Goal: Transaction & Acquisition: Purchase product/service

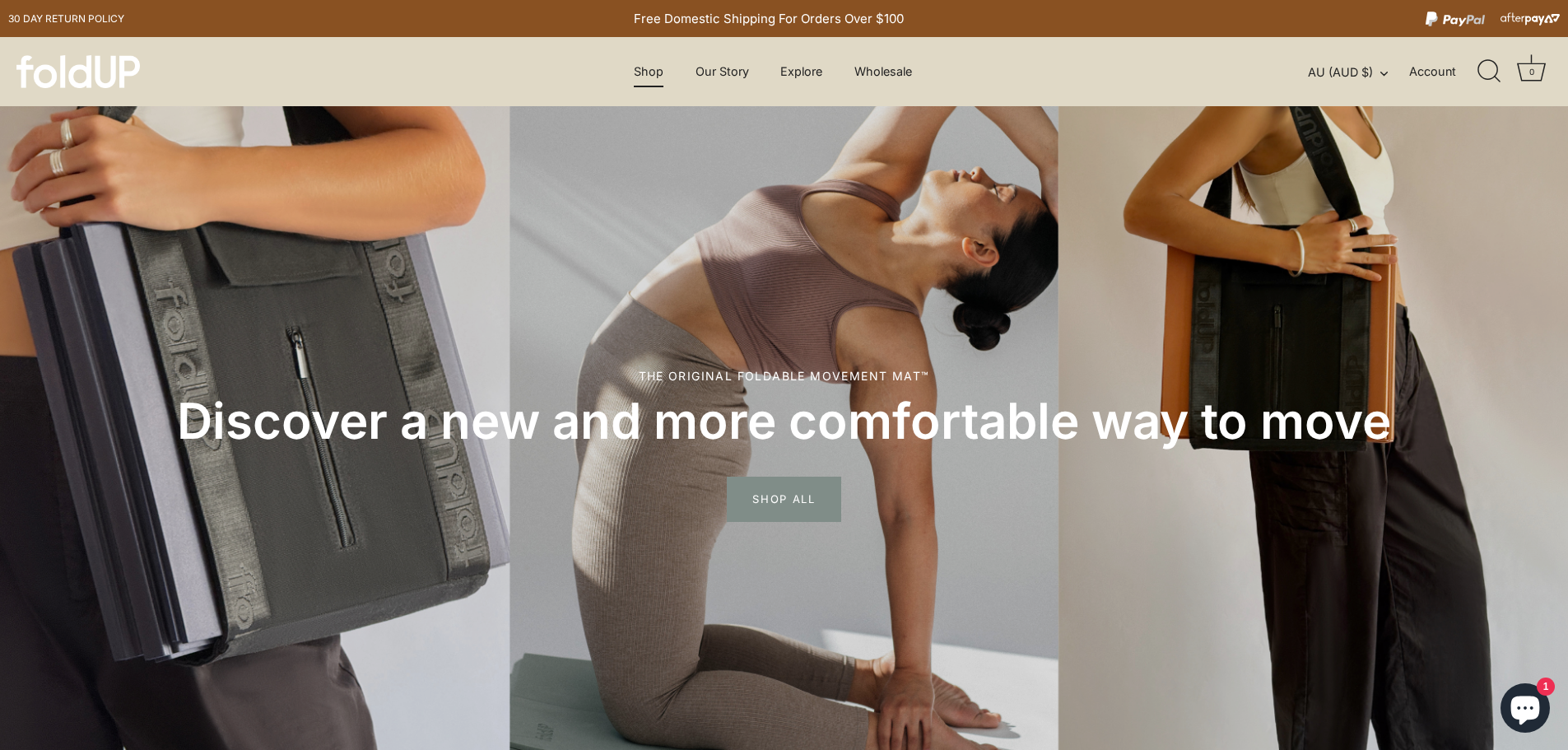
click at [651, 72] on link "Shop" at bounding box center [649, 72] width 59 height 32
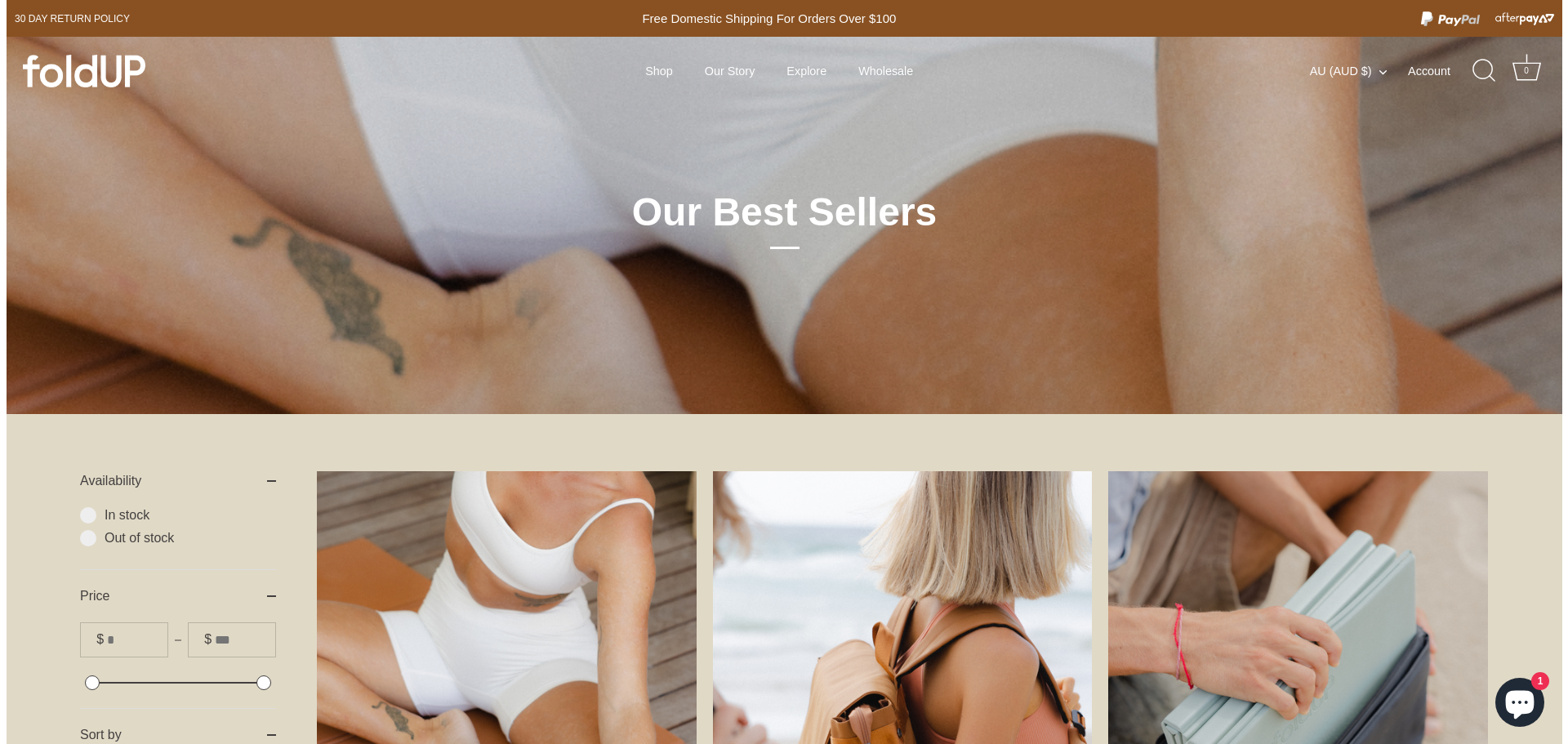
scroll to position [408, 0]
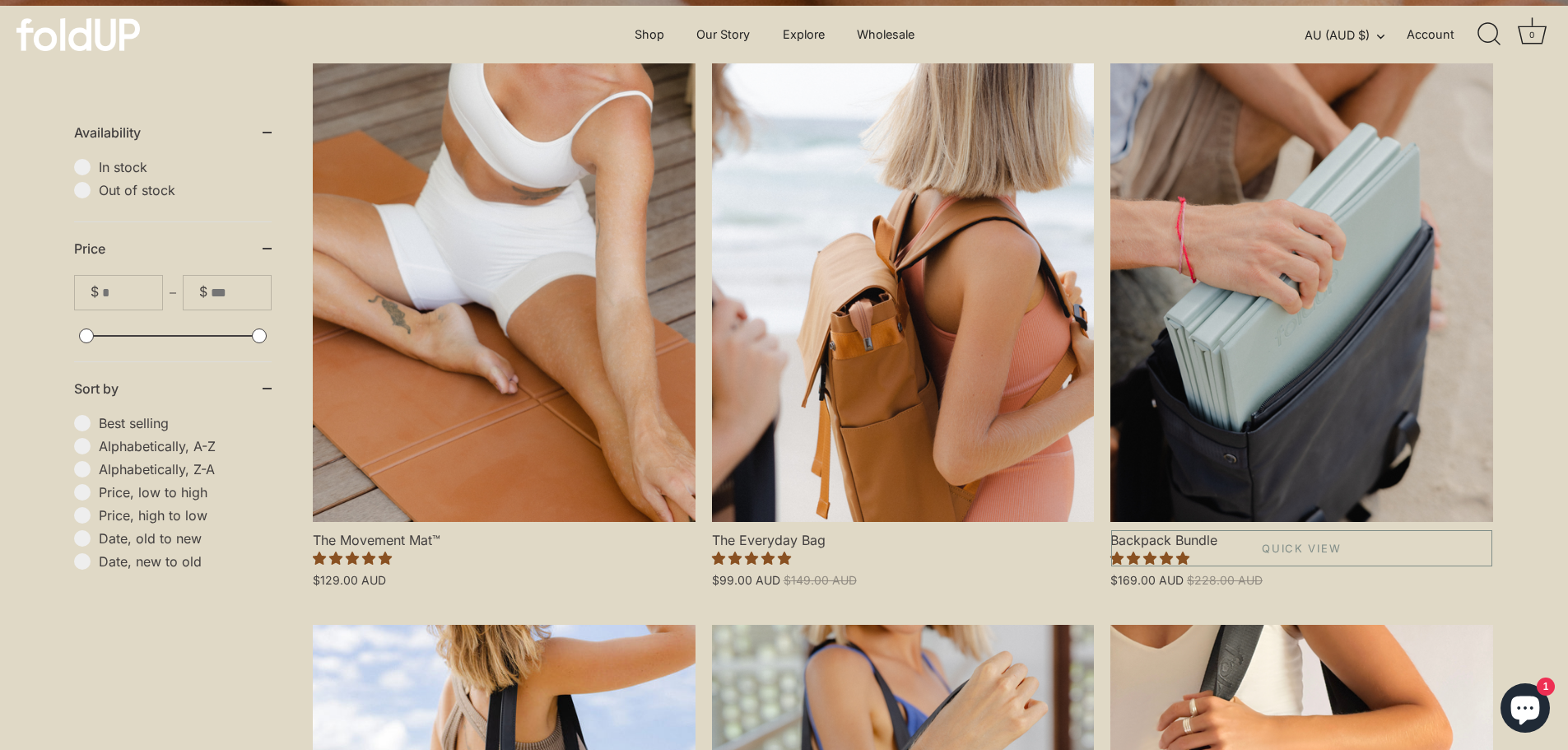
click at [1229, 303] on link "Backpack Bundle" at bounding box center [1302, 293] width 383 height 458
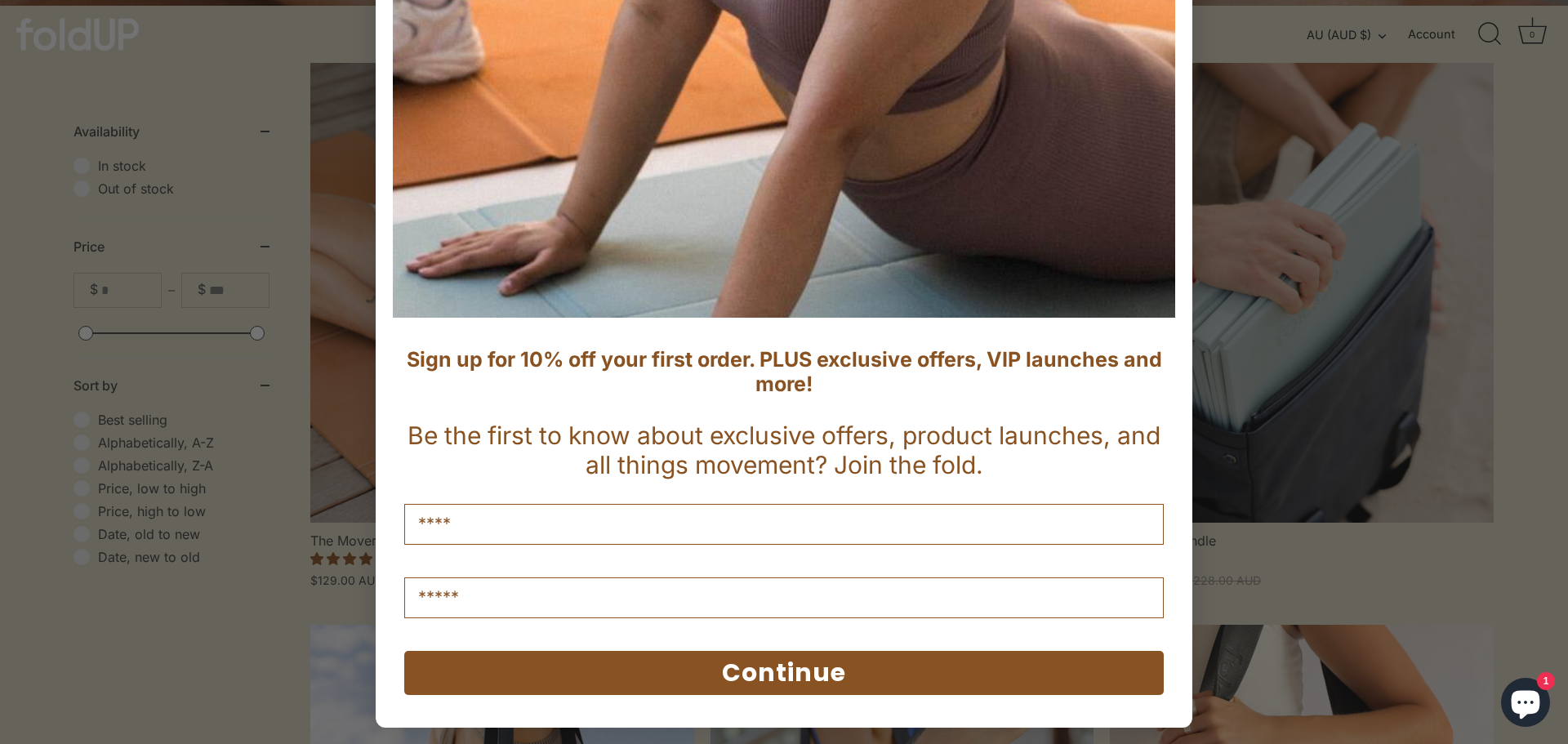
scroll to position [505, 0]
click at [1176, 578] on form "Sign up for 10% off your first order. PLUS exclusive offers, VIP launches and m…" at bounding box center [784, 120] width 817 height 1217
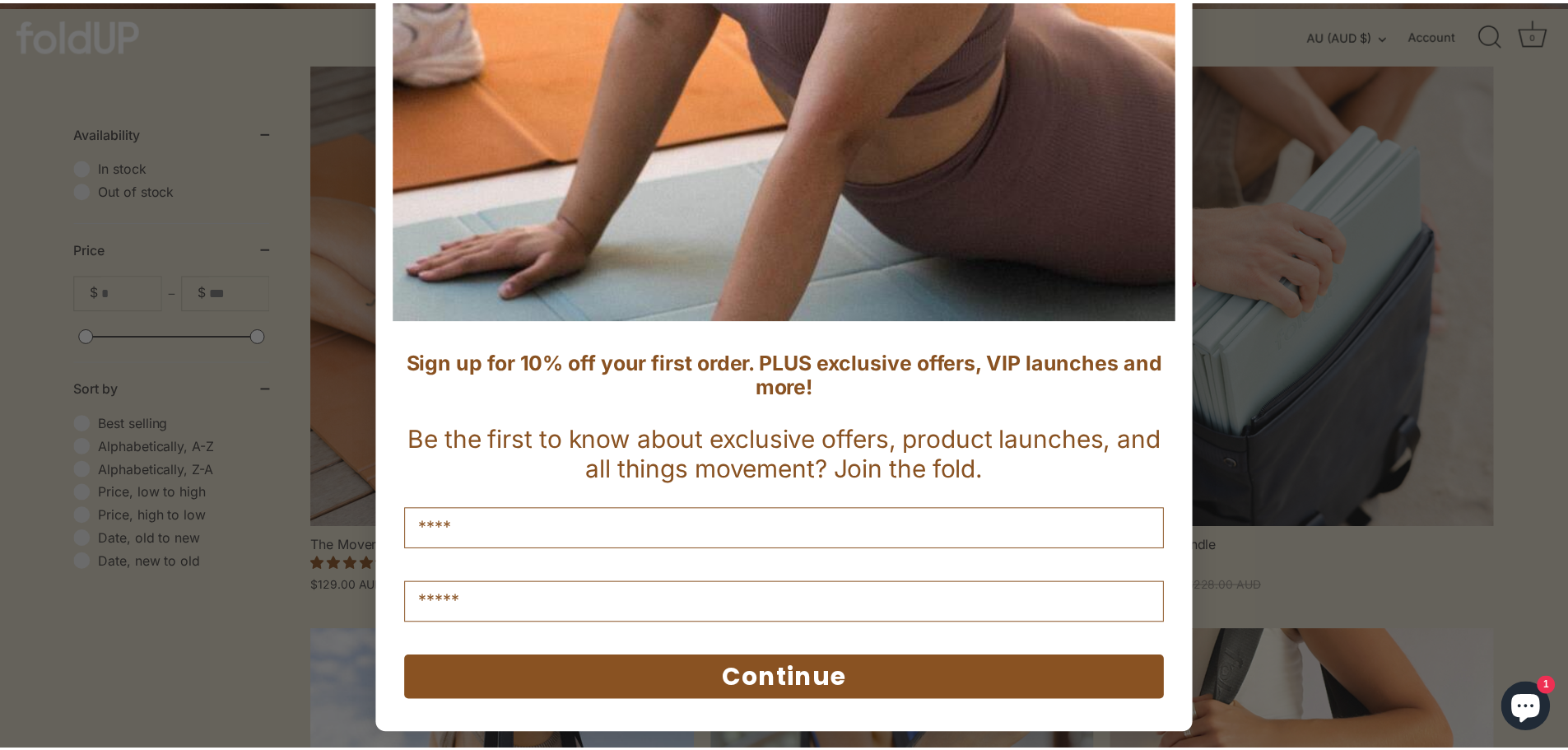
scroll to position [15, 0]
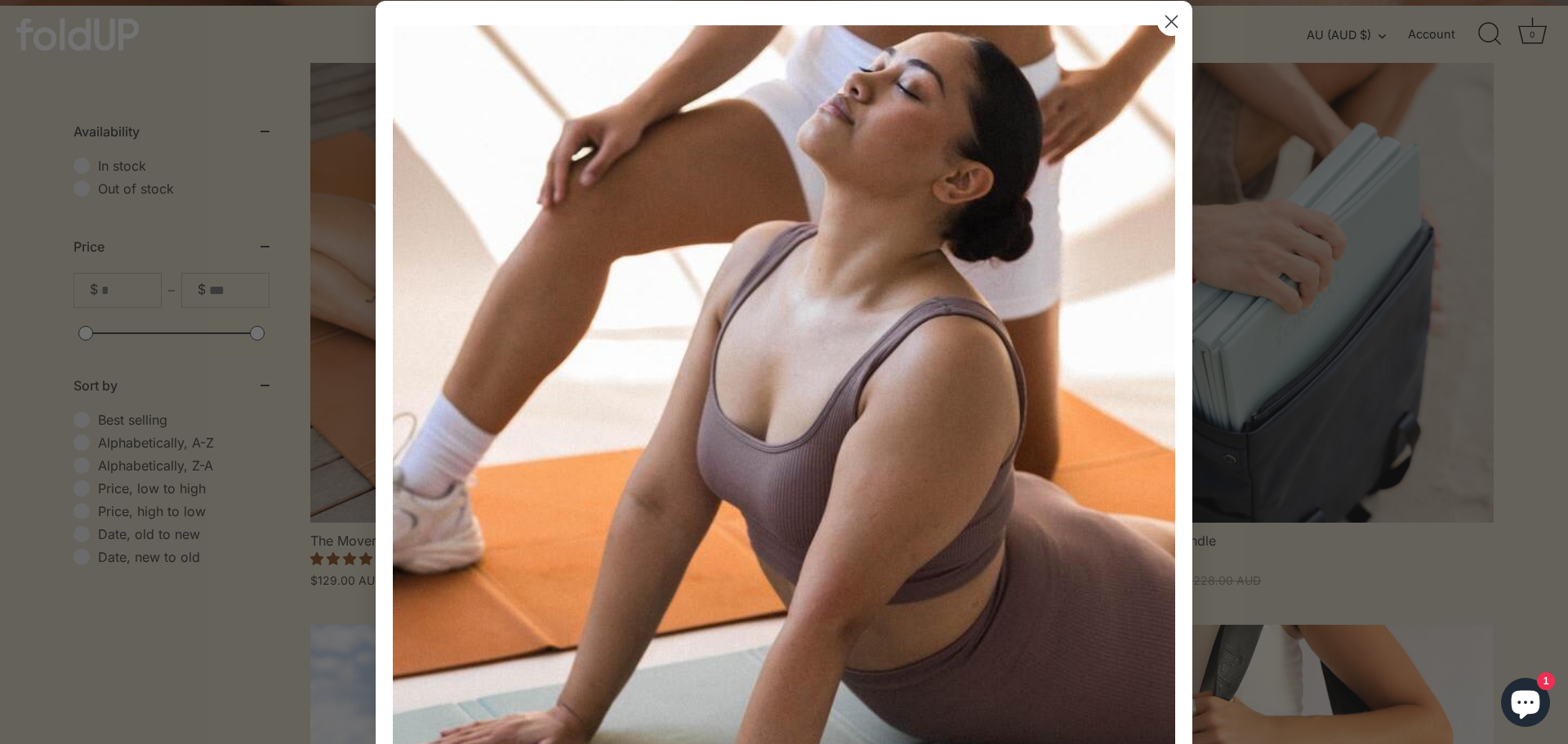
click at [1157, 21] on circle "Close dialog" at bounding box center [1171, 22] width 27 height 27
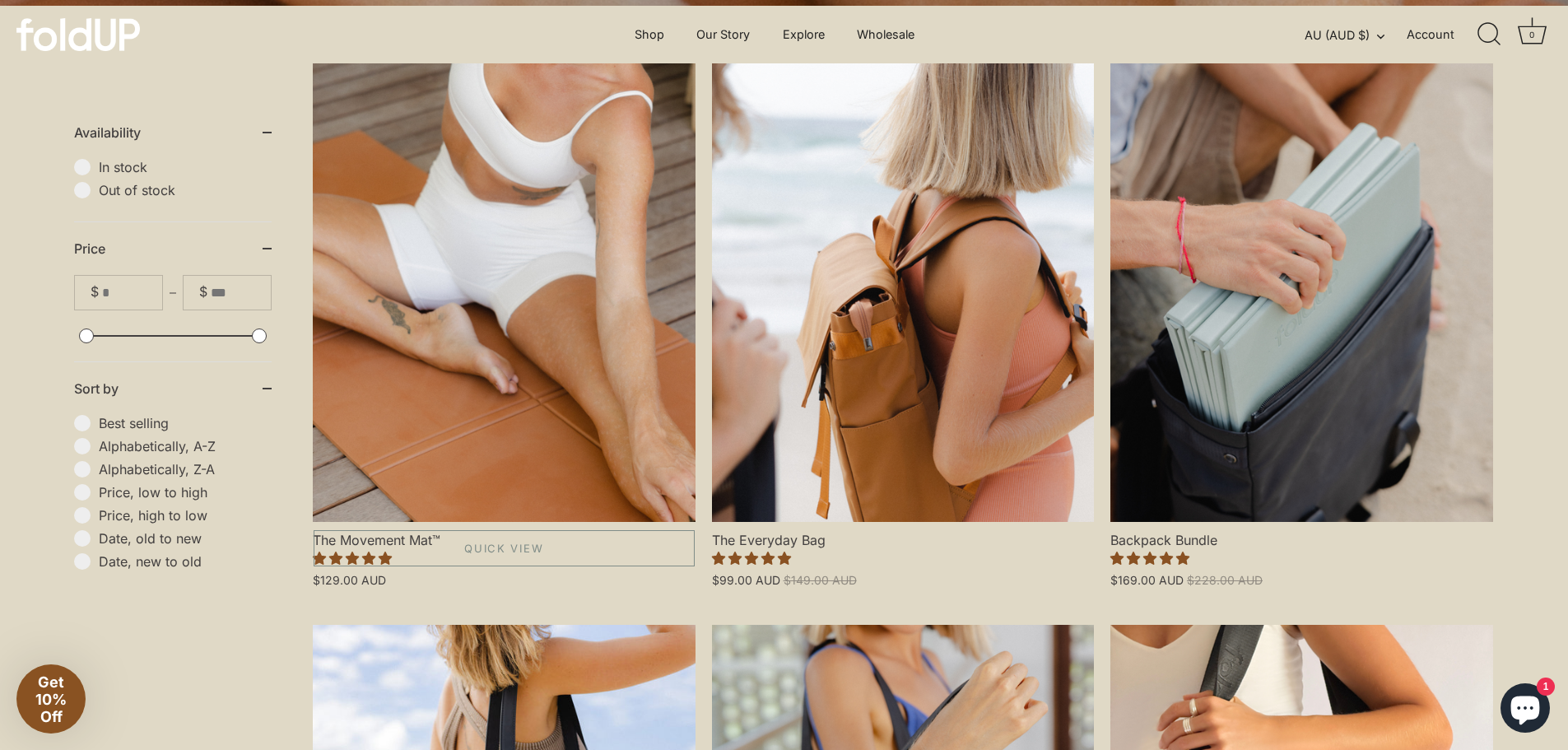
click at [562, 297] on link "The Movement Mat™" at bounding box center [504, 293] width 383 height 458
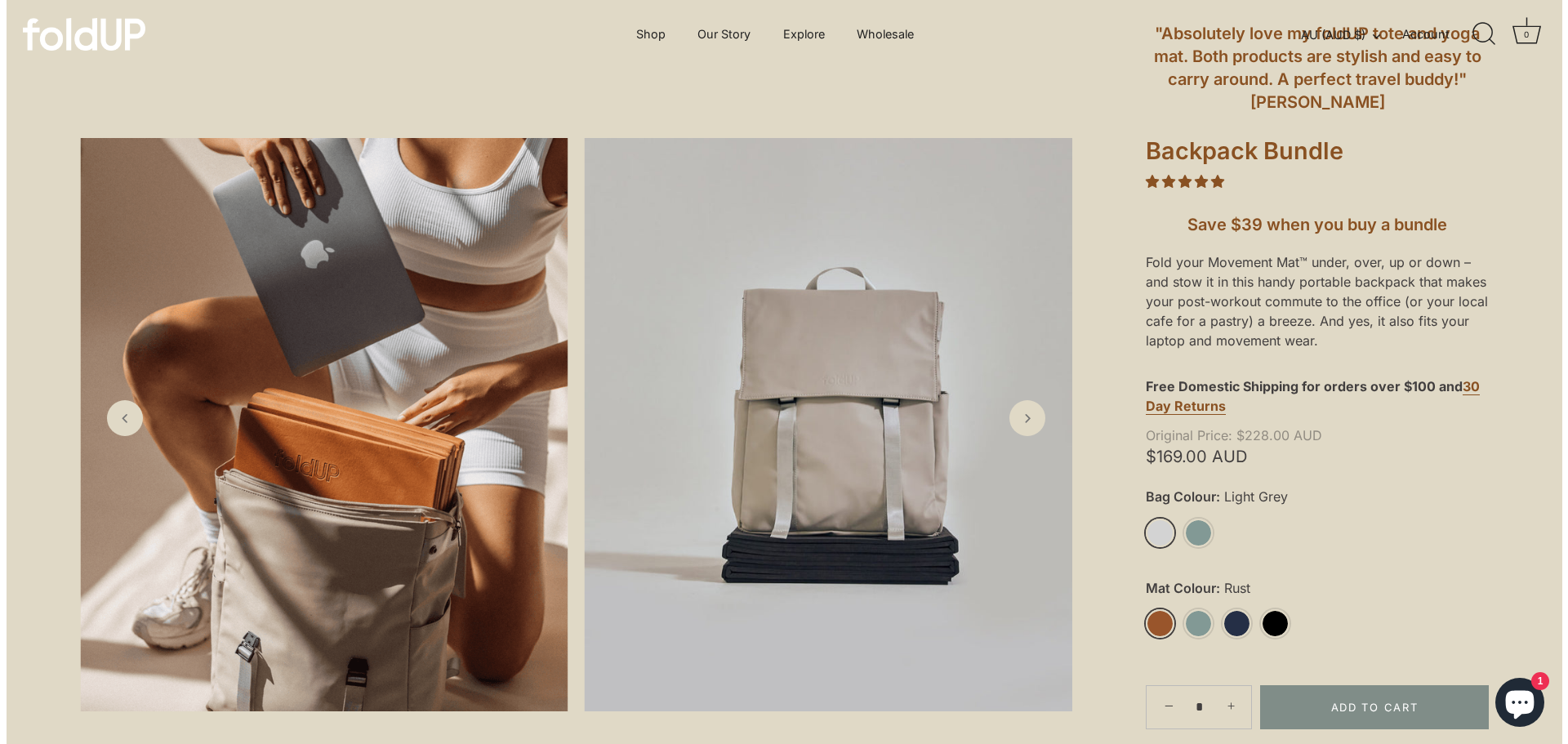
scroll to position [82, 0]
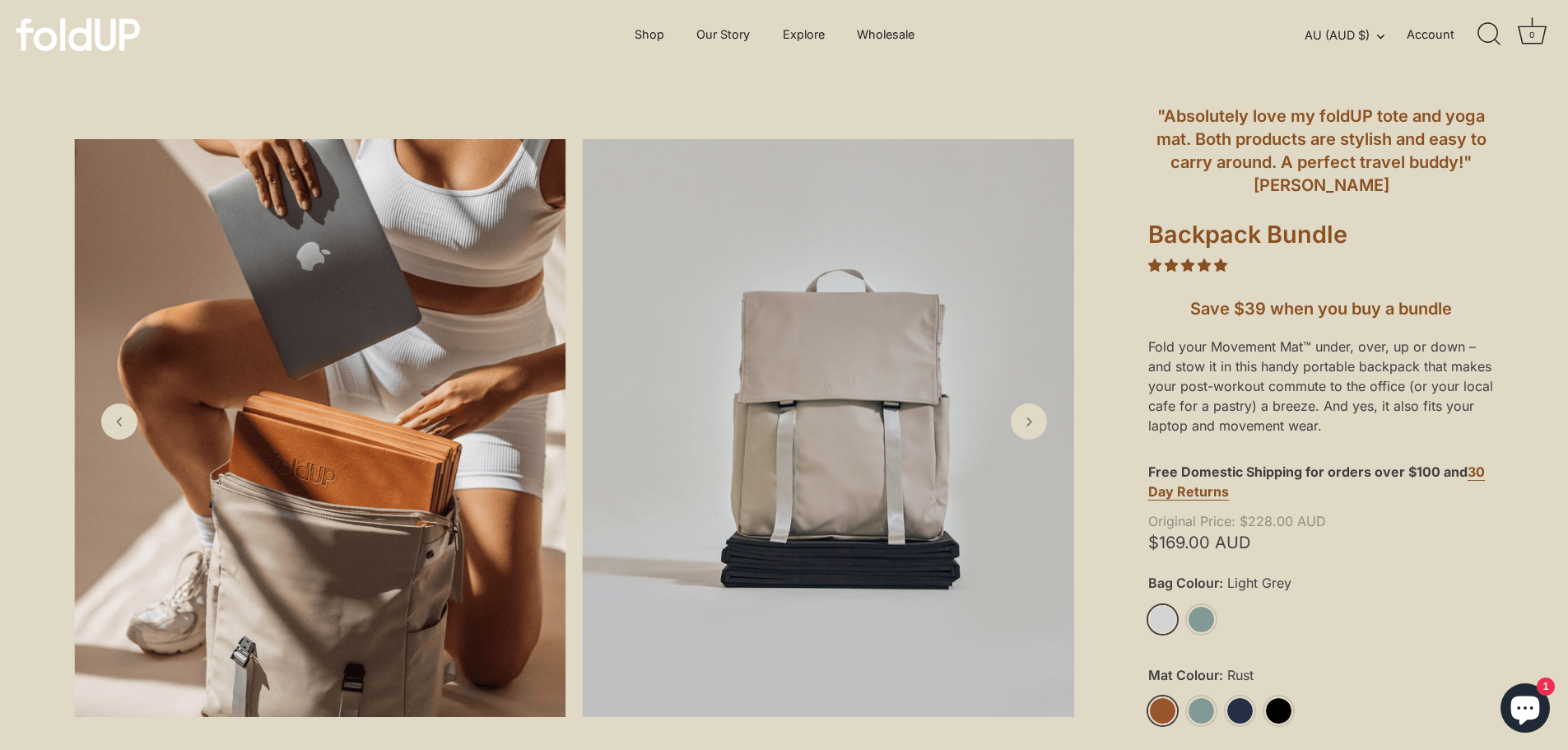
click at [1023, 441] on img at bounding box center [828, 428] width 492 height 578
click at [1023, 431] on link "Next slide" at bounding box center [1029, 421] width 39 height 39
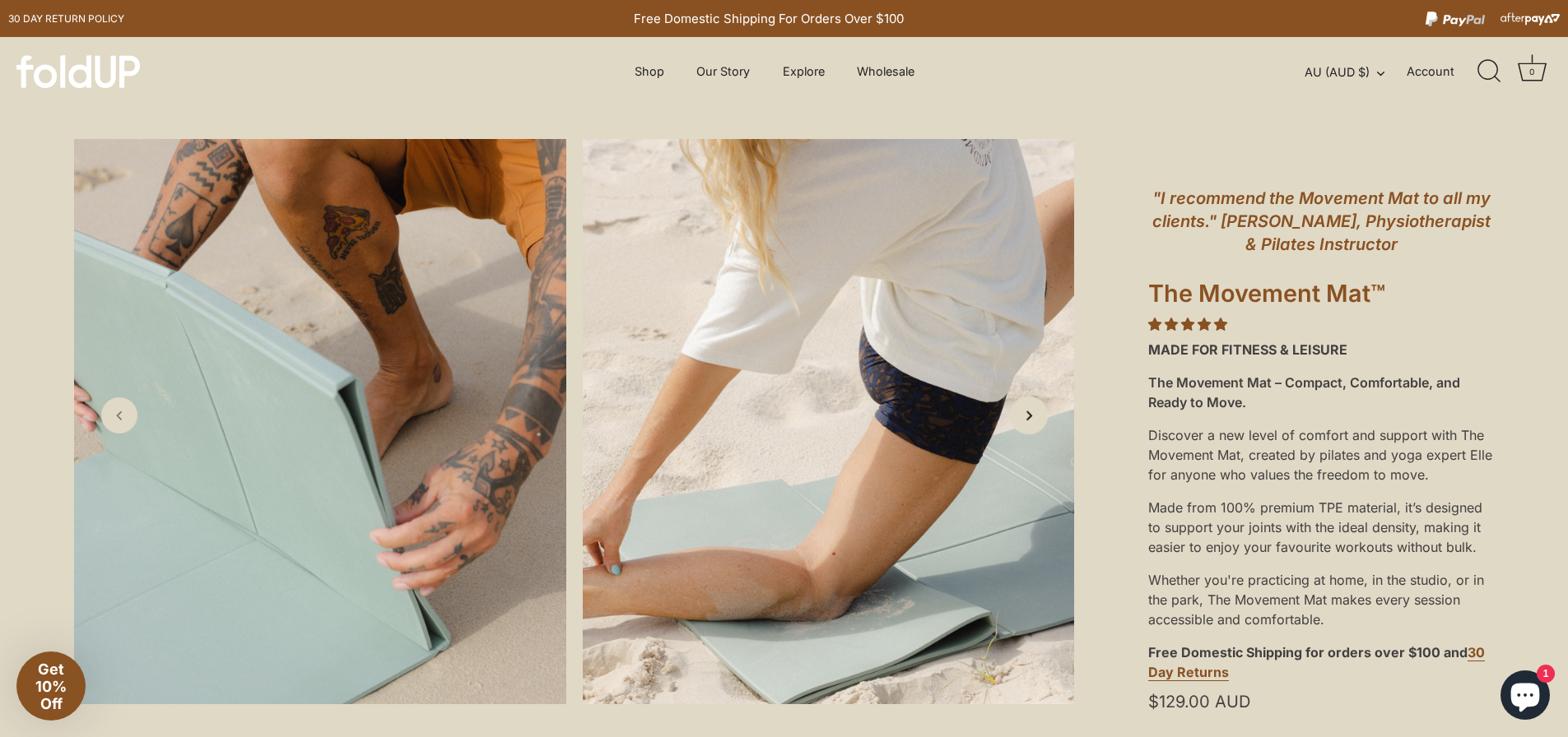
click at [1034, 418] on icon "Next slide" at bounding box center [1028, 415] width 17 height 17
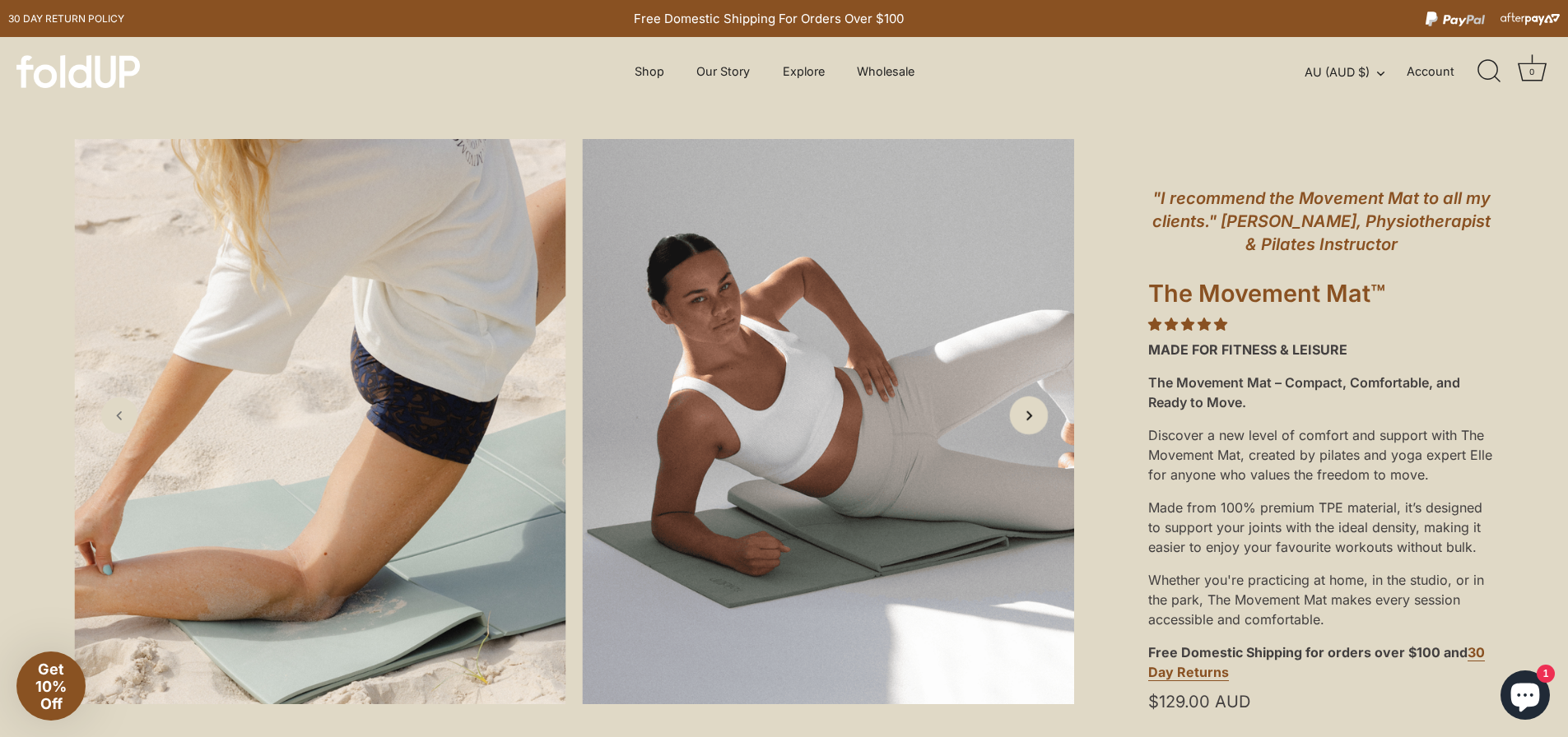
click at [1034, 418] on icon "Next slide" at bounding box center [1028, 415] width 17 height 17
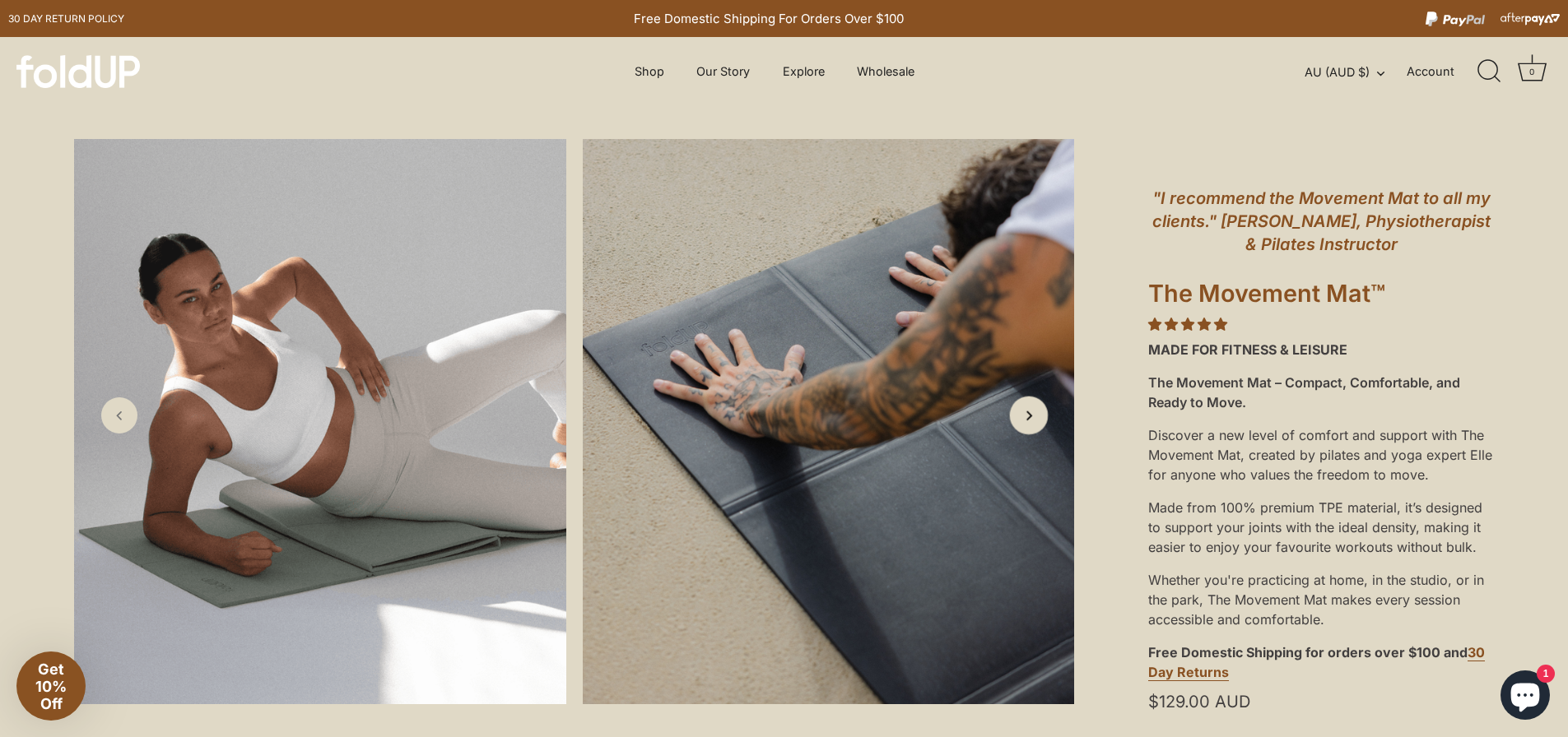
click at [1034, 418] on icon "Next slide" at bounding box center [1028, 415] width 17 height 17
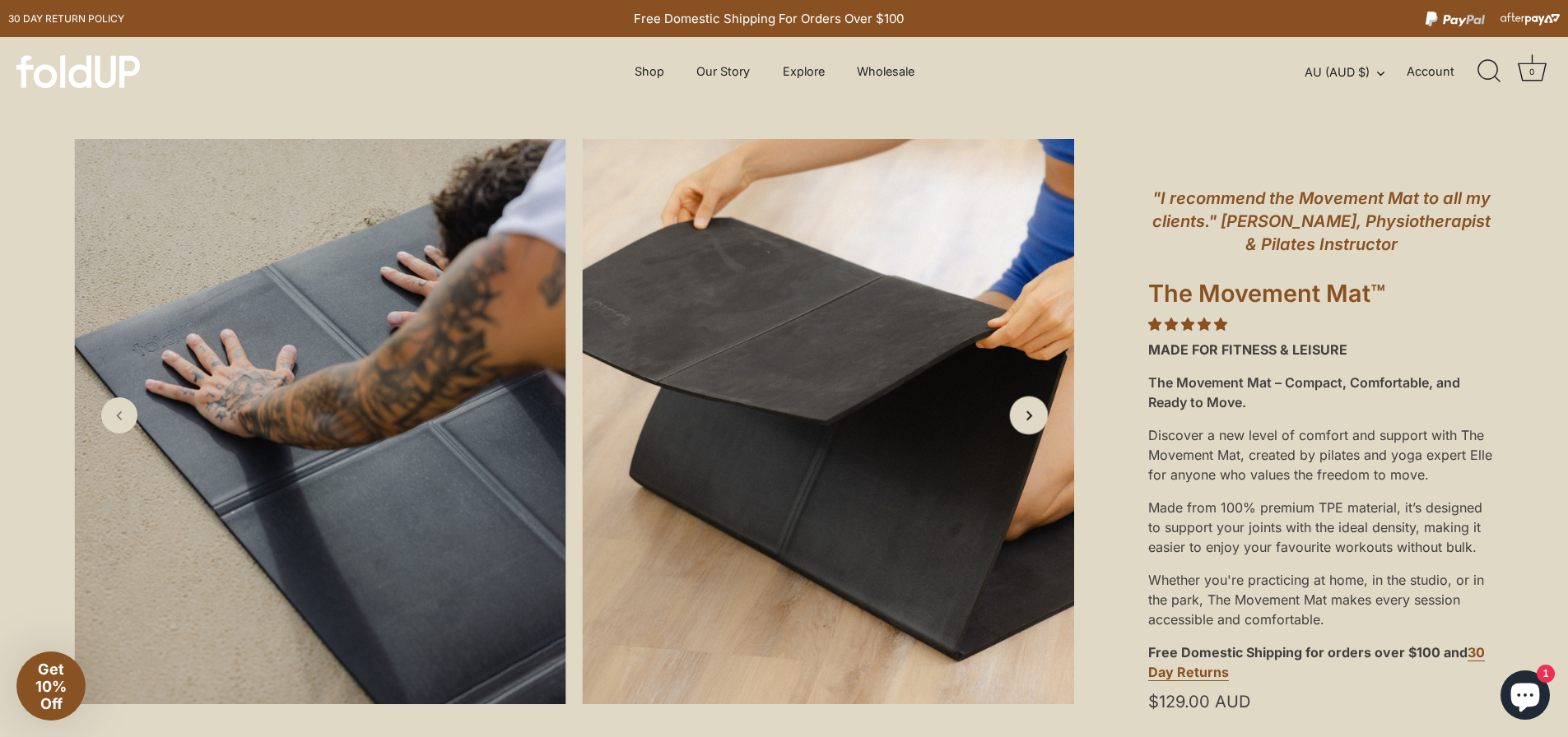
click at [1034, 418] on icon "Next slide" at bounding box center [1028, 415] width 17 height 17
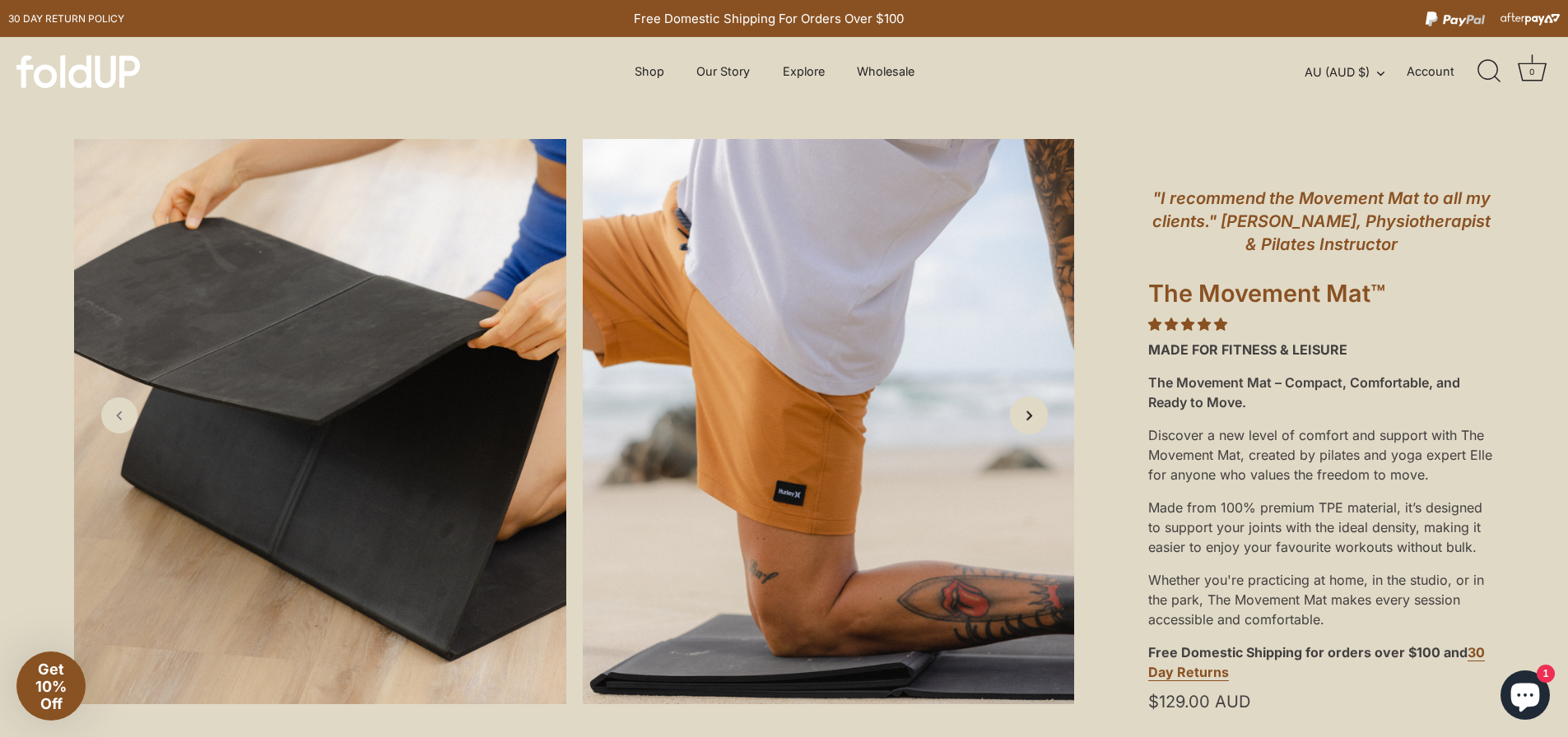
click at [1034, 418] on icon "Next slide" at bounding box center [1028, 415] width 17 height 17
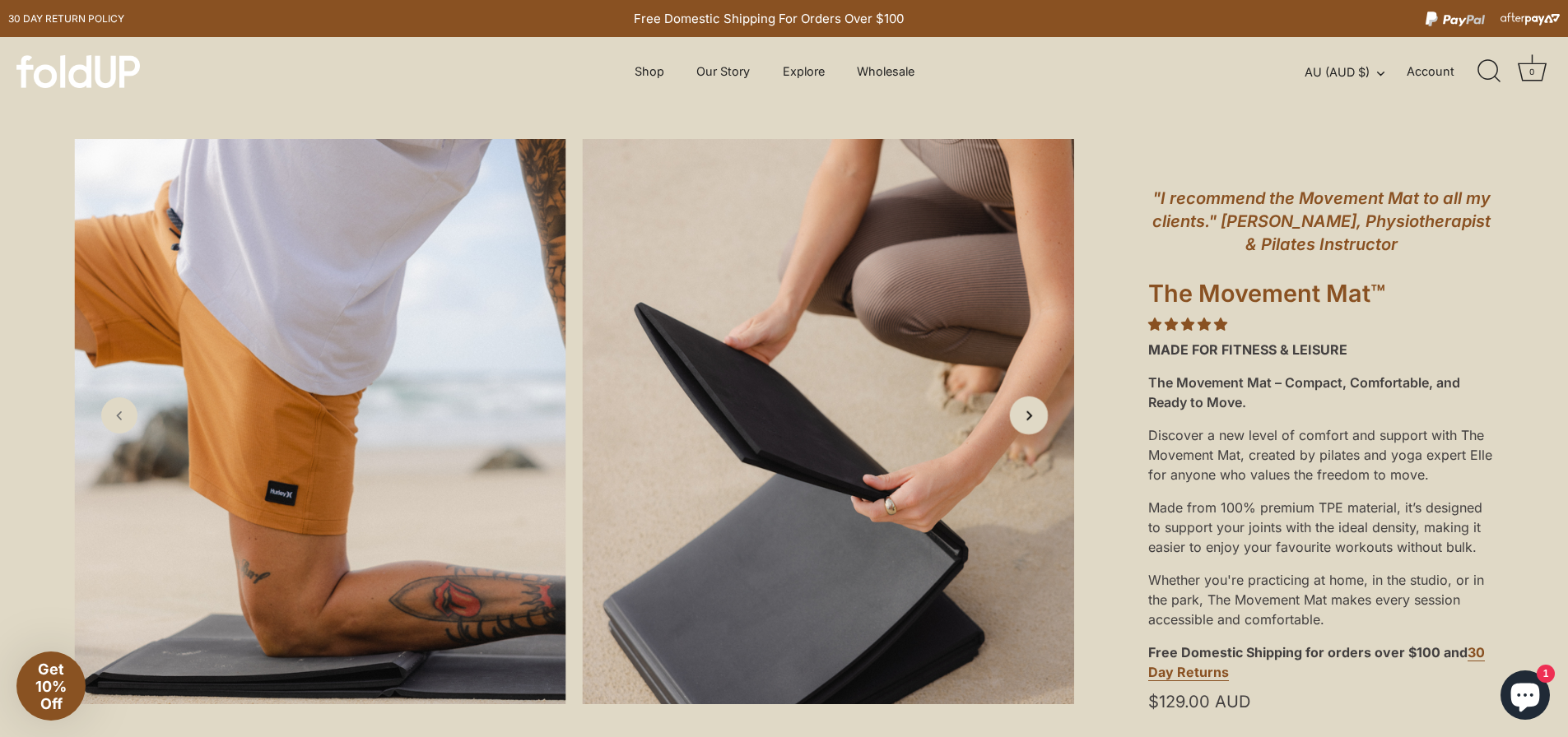
click at [1034, 418] on icon "Next slide" at bounding box center [1028, 415] width 17 height 17
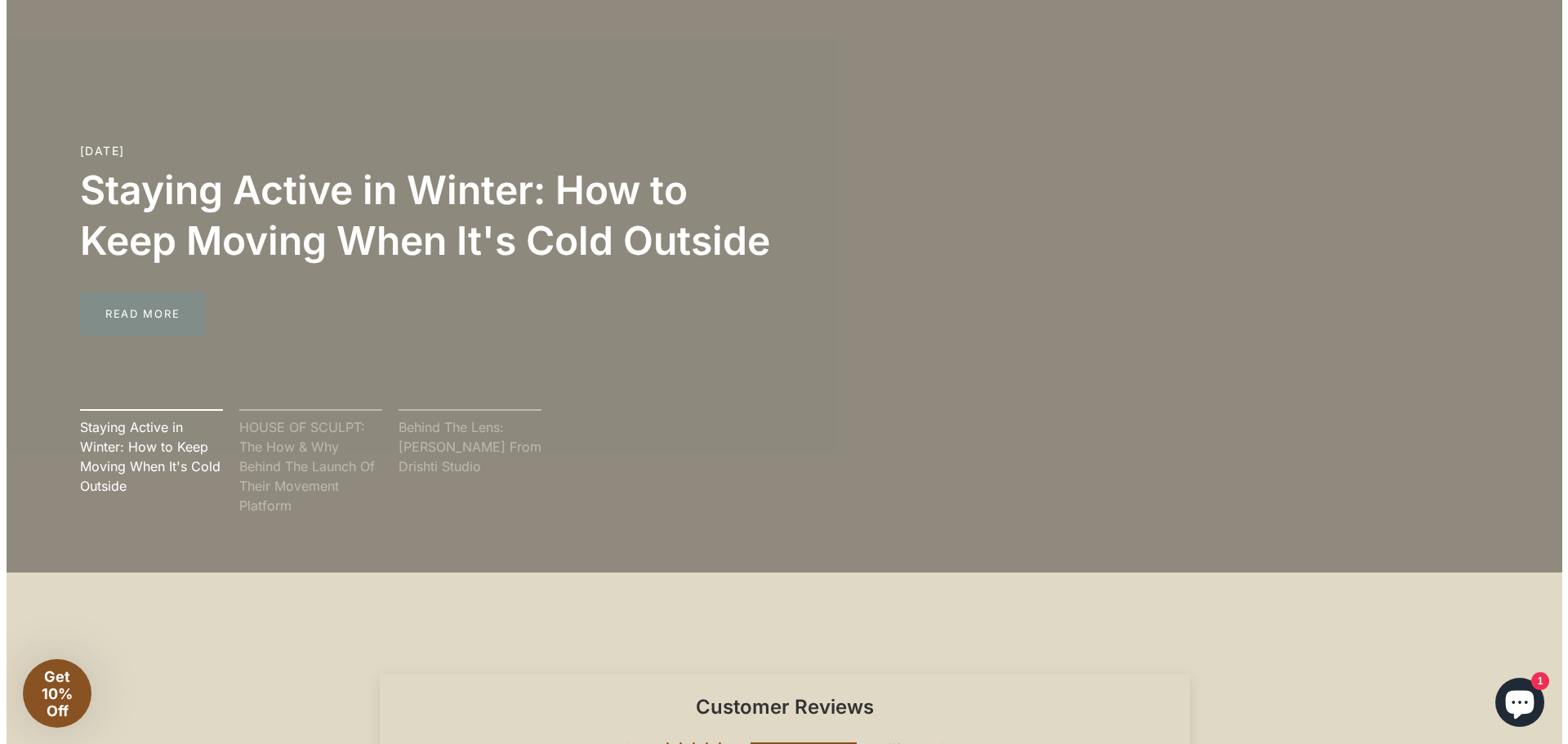
scroll to position [4409, 0]
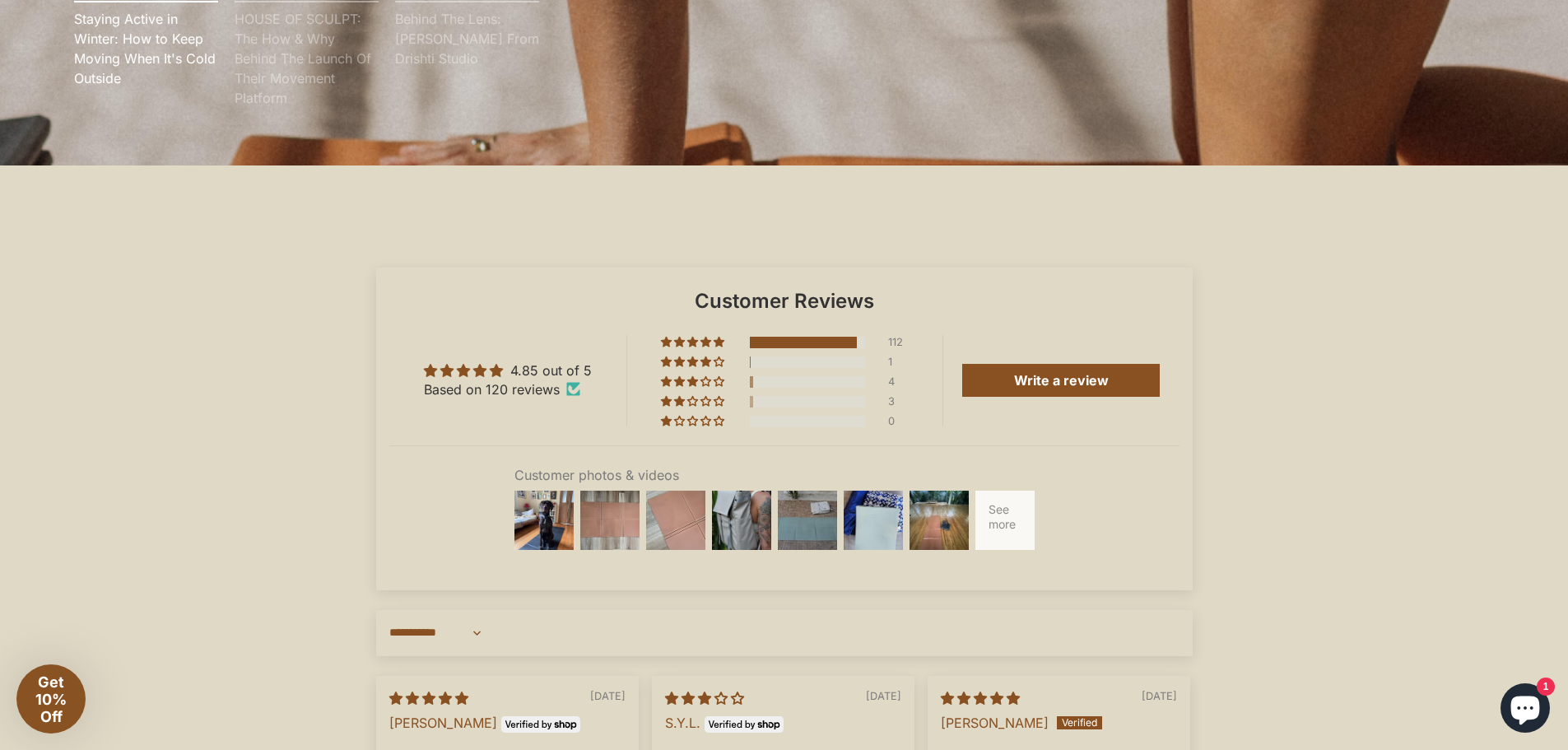
click at [997, 536] on div at bounding box center [1005, 520] width 66 height 66
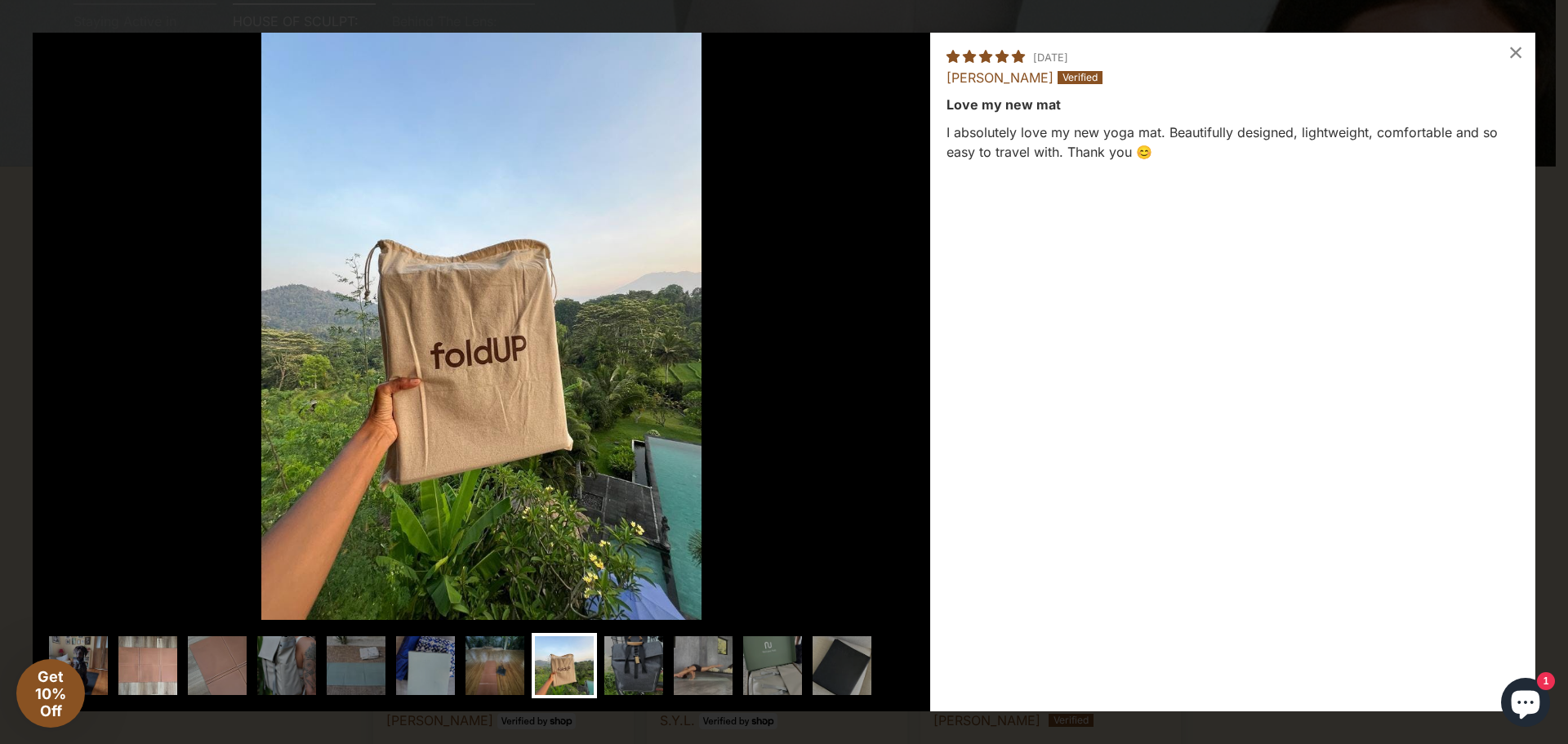
click at [179, 654] on img at bounding box center [147, 665] width 66 height 66
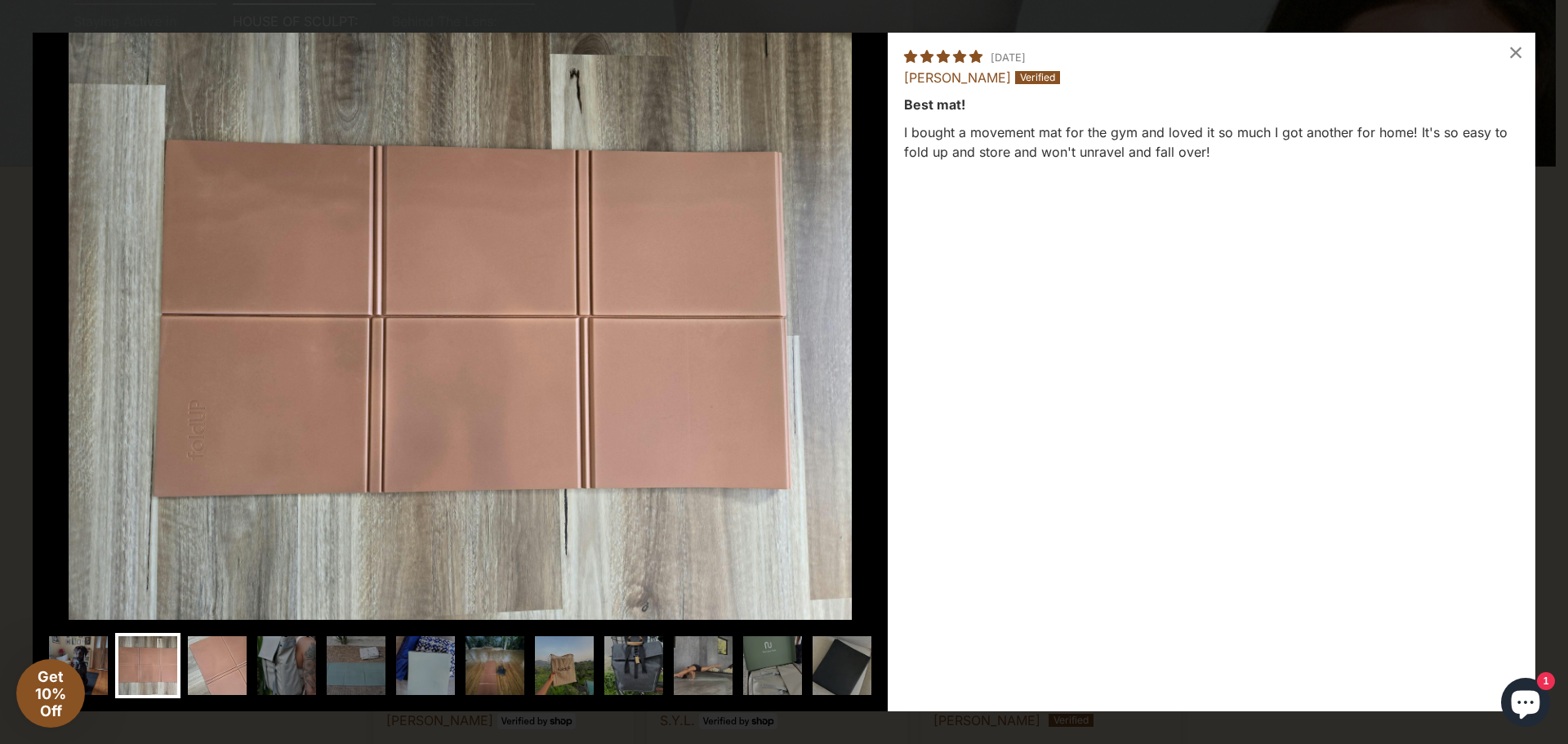
click at [190, 661] on img at bounding box center [217, 665] width 66 height 66
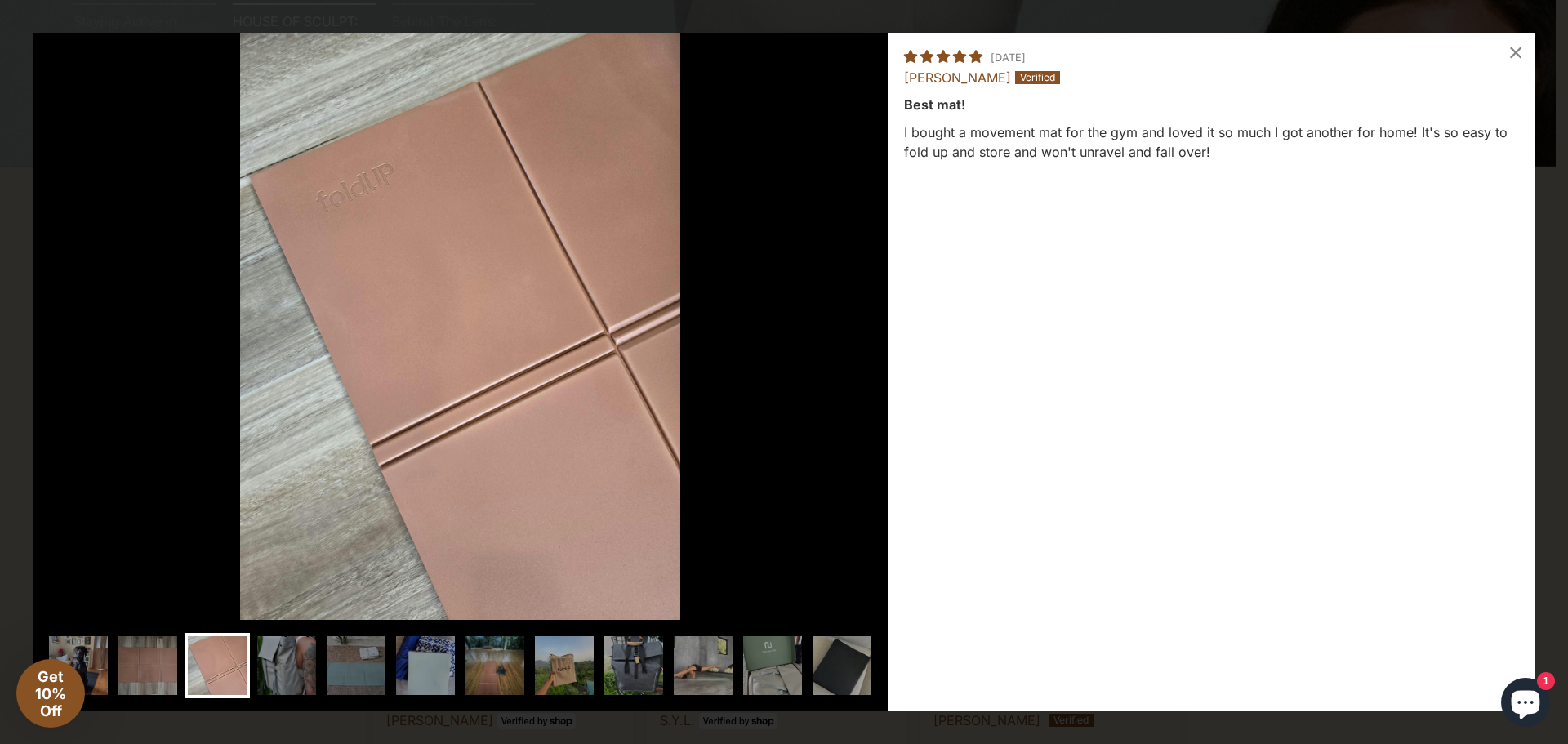
click at [235, 660] on img at bounding box center [217, 665] width 66 height 66
click at [330, 667] on img at bounding box center [356, 665] width 66 height 66
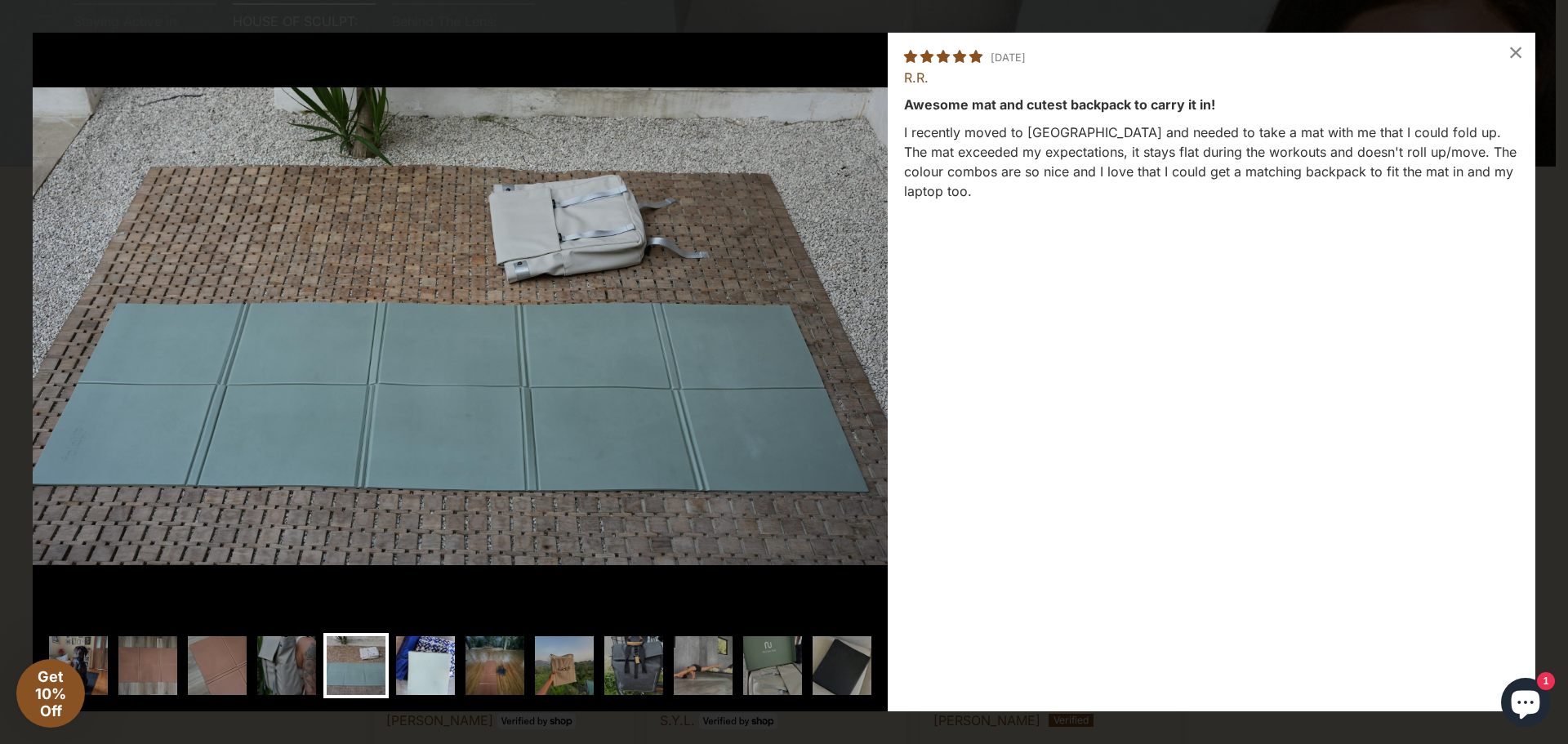
click at [421, 669] on img at bounding box center [425, 665] width 66 height 66
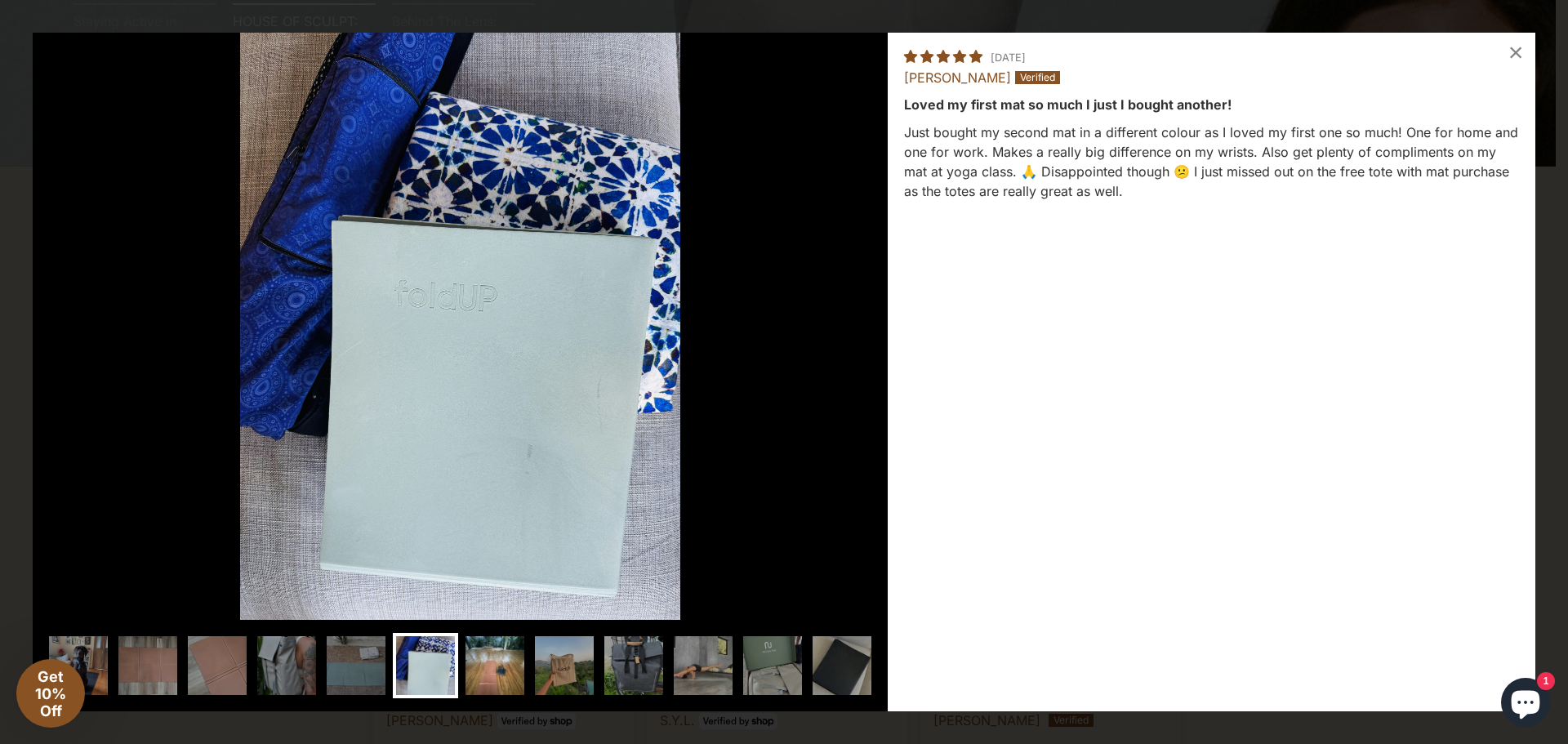
click at [496, 675] on img at bounding box center [494, 665] width 66 height 66
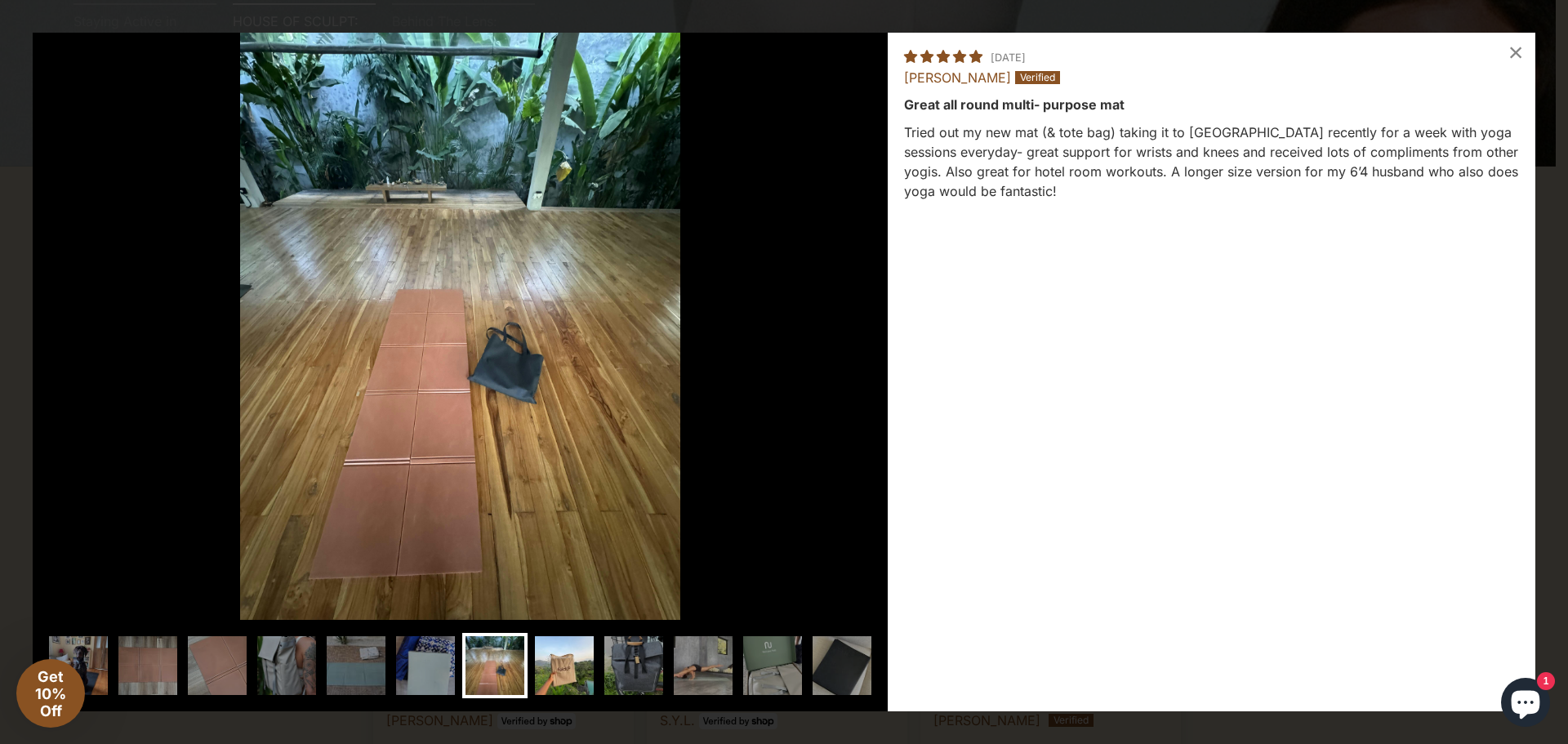
click at [538, 674] on img at bounding box center [564, 665] width 66 height 66
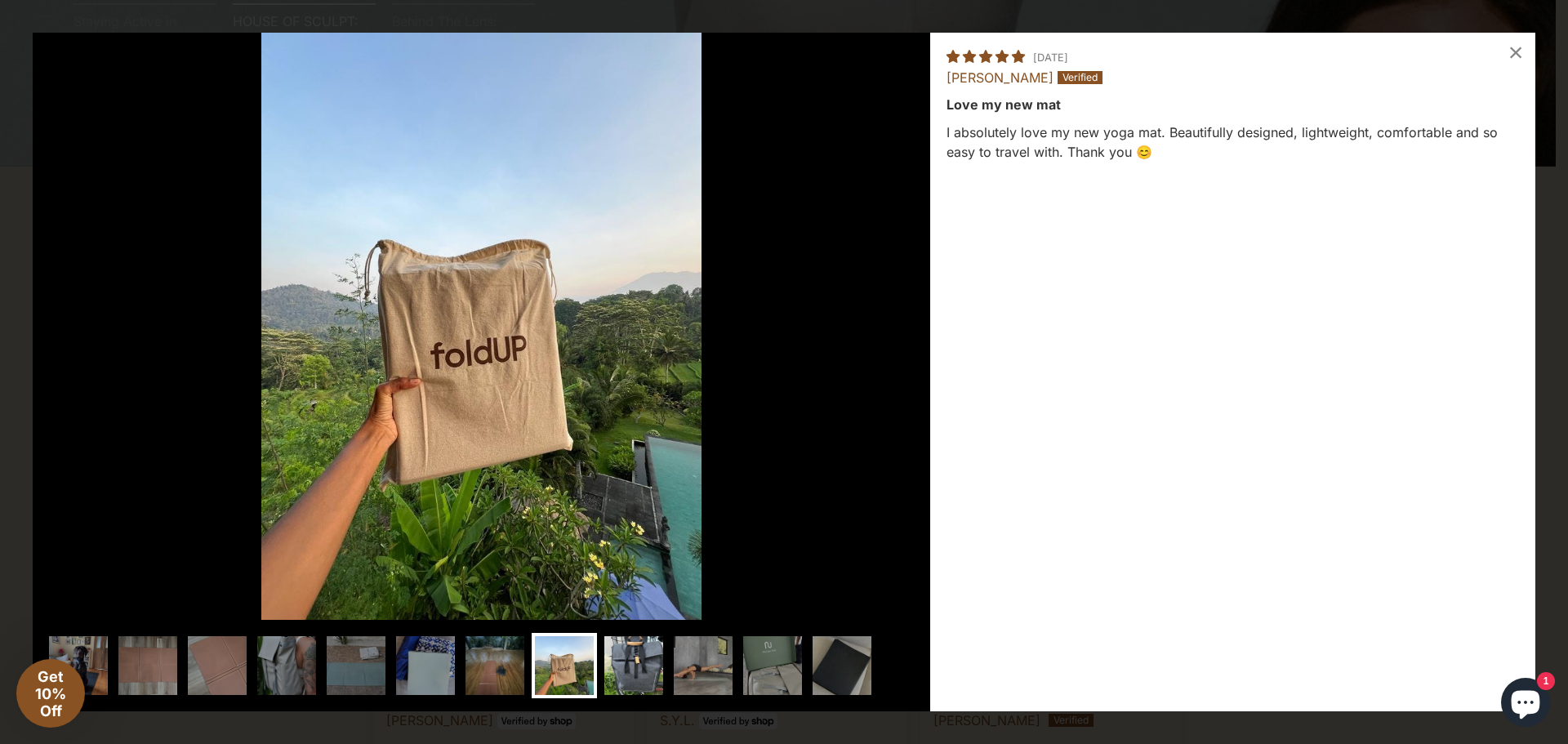
click at [614, 676] on img at bounding box center [633, 665] width 66 height 66
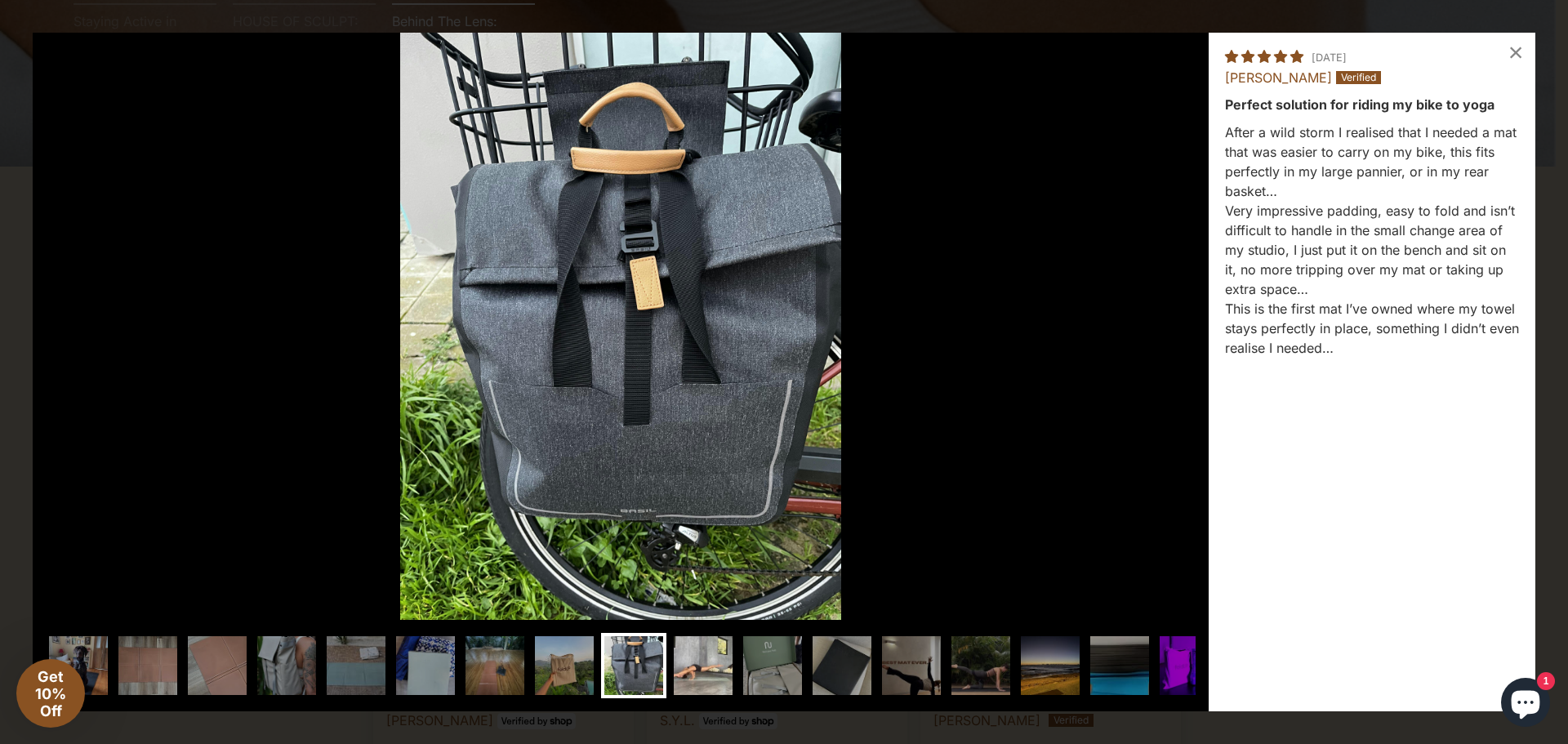
click at [727, 670] on img at bounding box center [703, 665] width 66 height 66
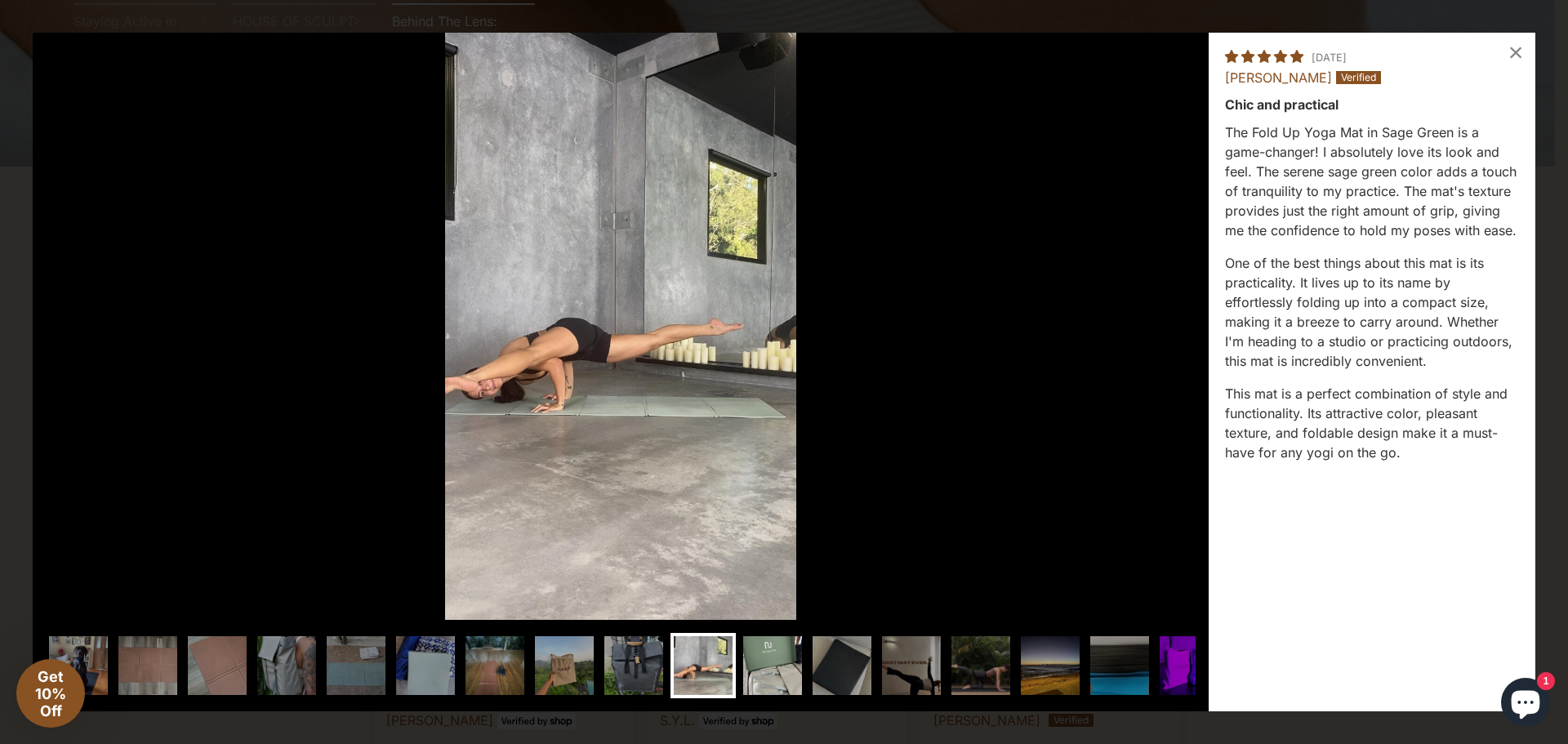
click at [783, 663] on img at bounding box center [772, 665] width 66 height 66
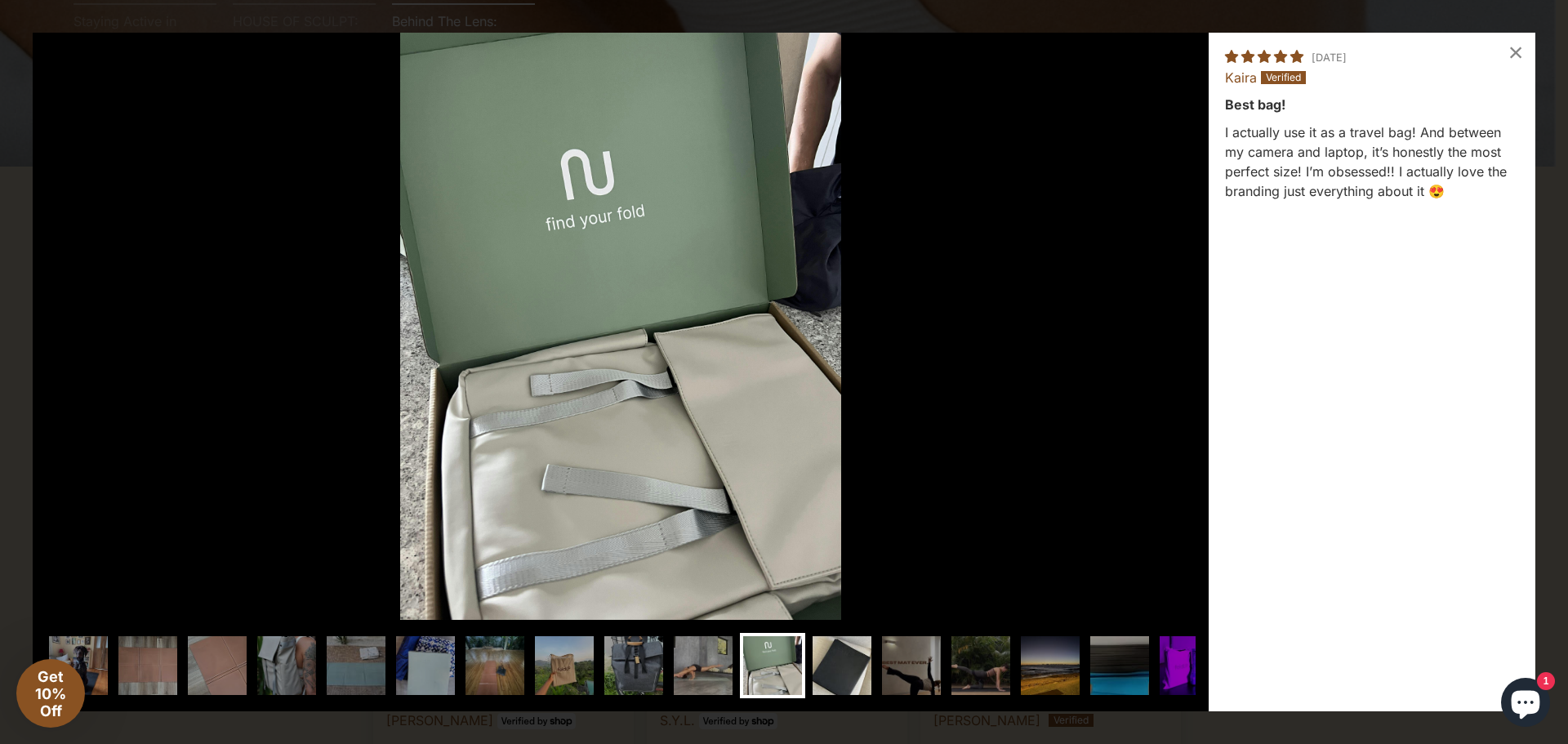
click at [823, 666] on img at bounding box center [841, 665] width 66 height 66
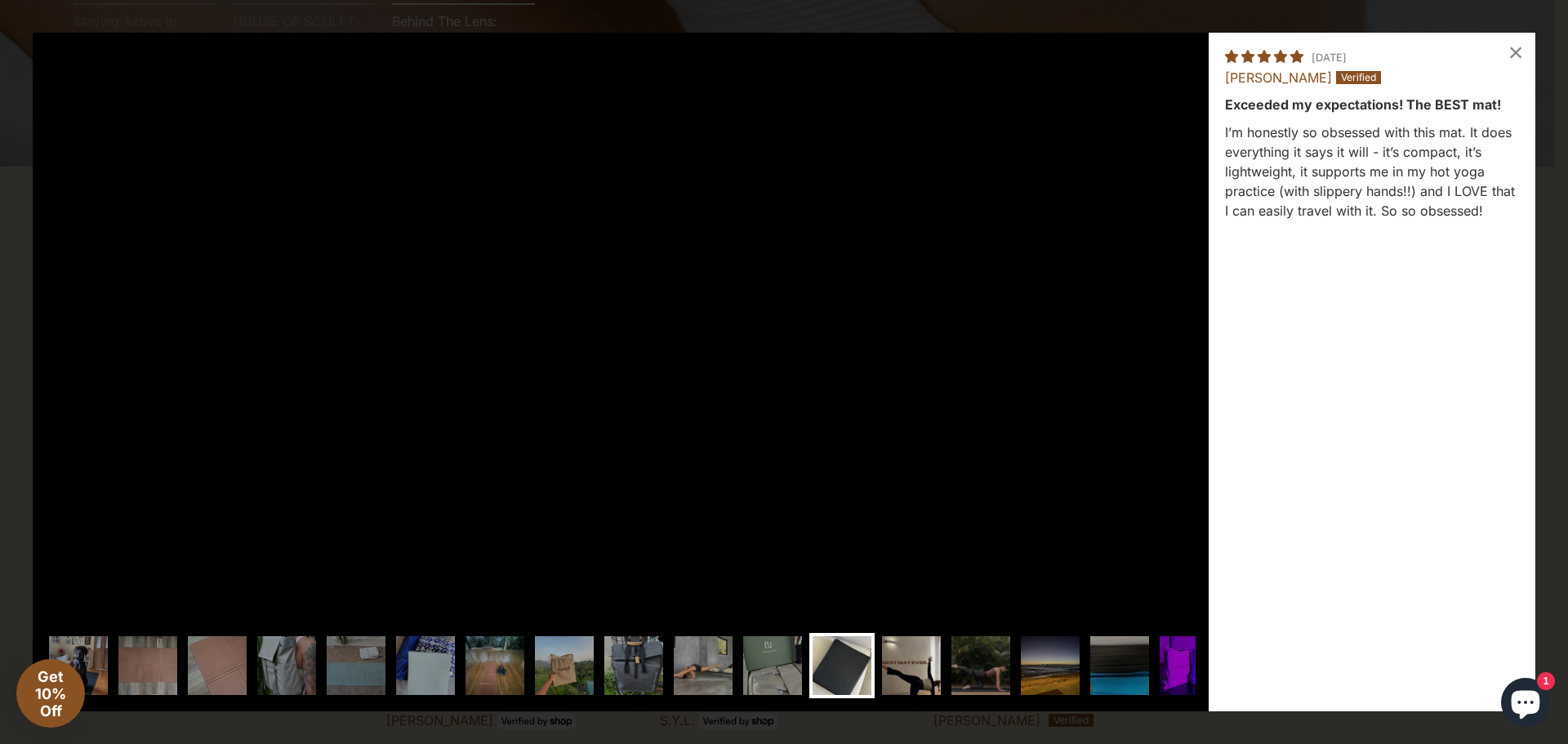
click at [883, 667] on img at bounding box center [911, 665] width 66 height 66
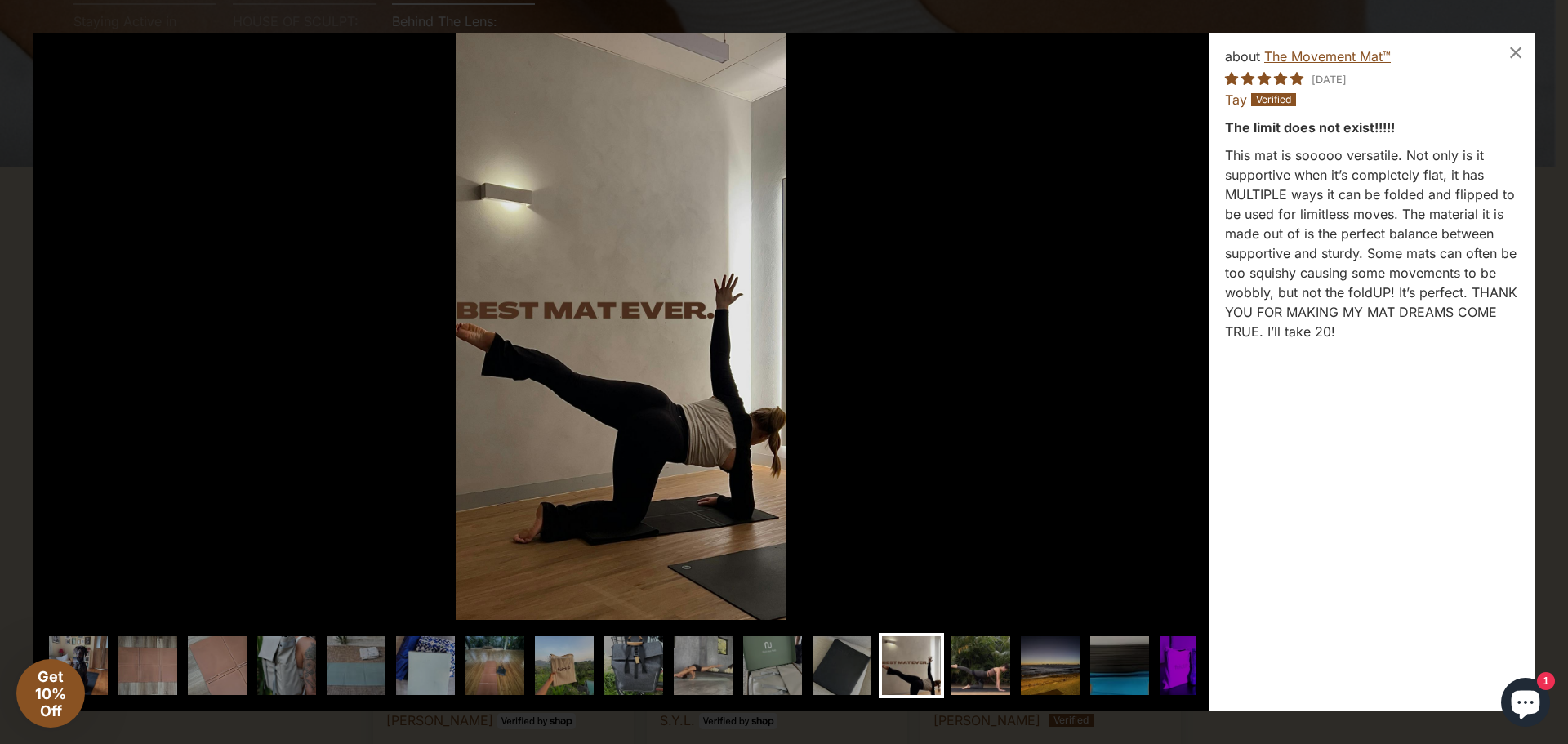
click at [988, 673] on img at bounding box center [980, 665] width 66 height 66
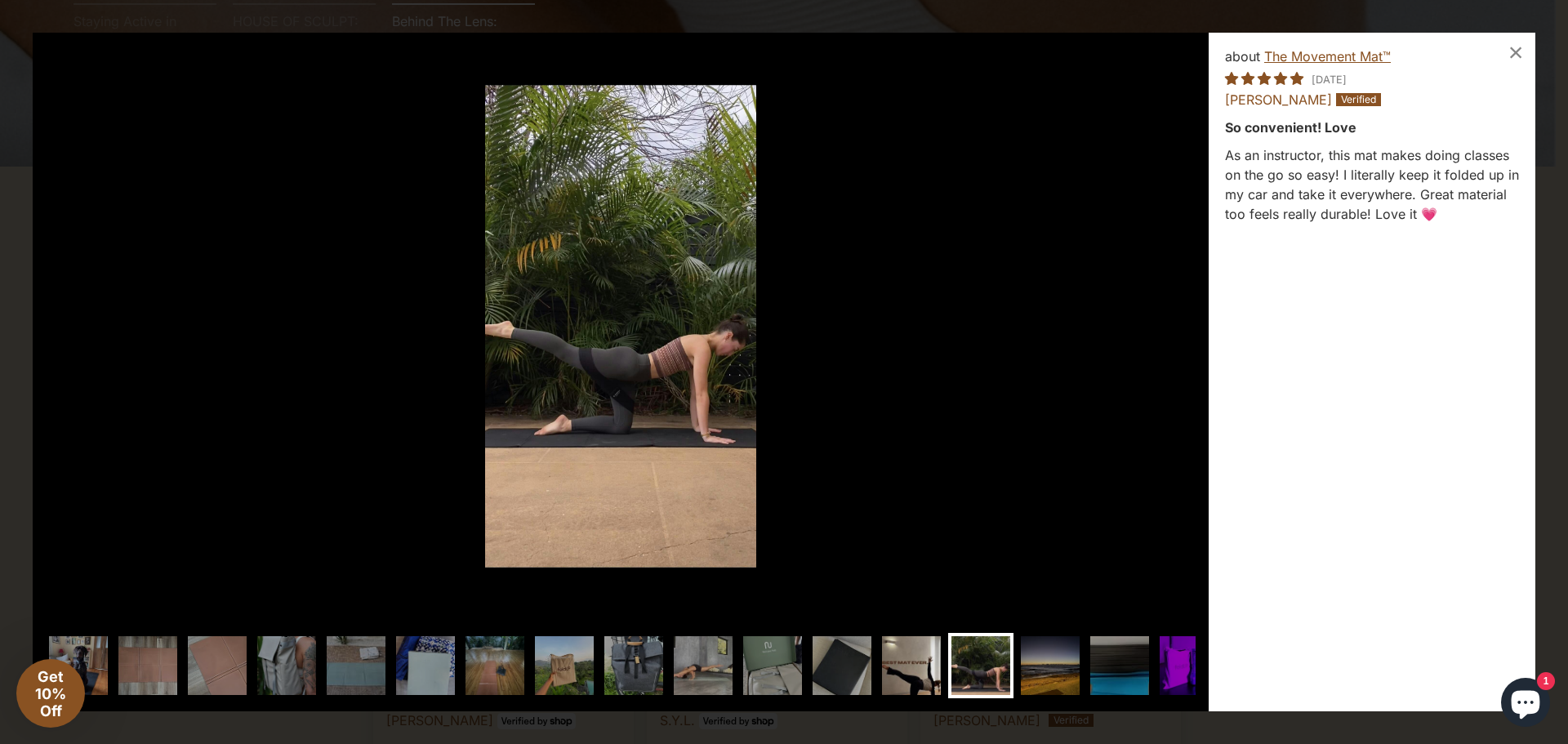
click at [903, 680] on img at bounding box center [911, 665] width 66 height 66
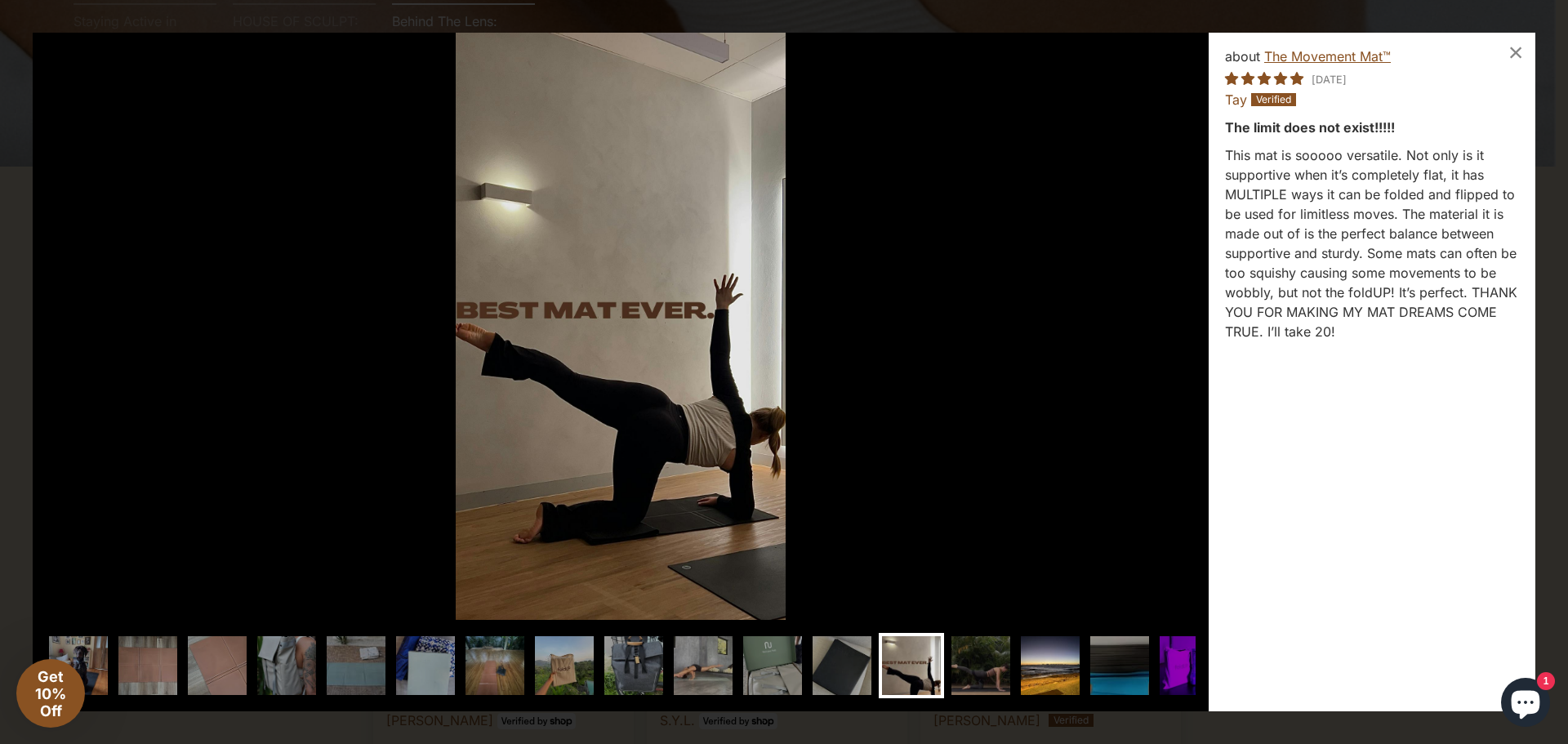
click at [1054, 675] on img at bounding box center [1050, 665] width 66 height 66
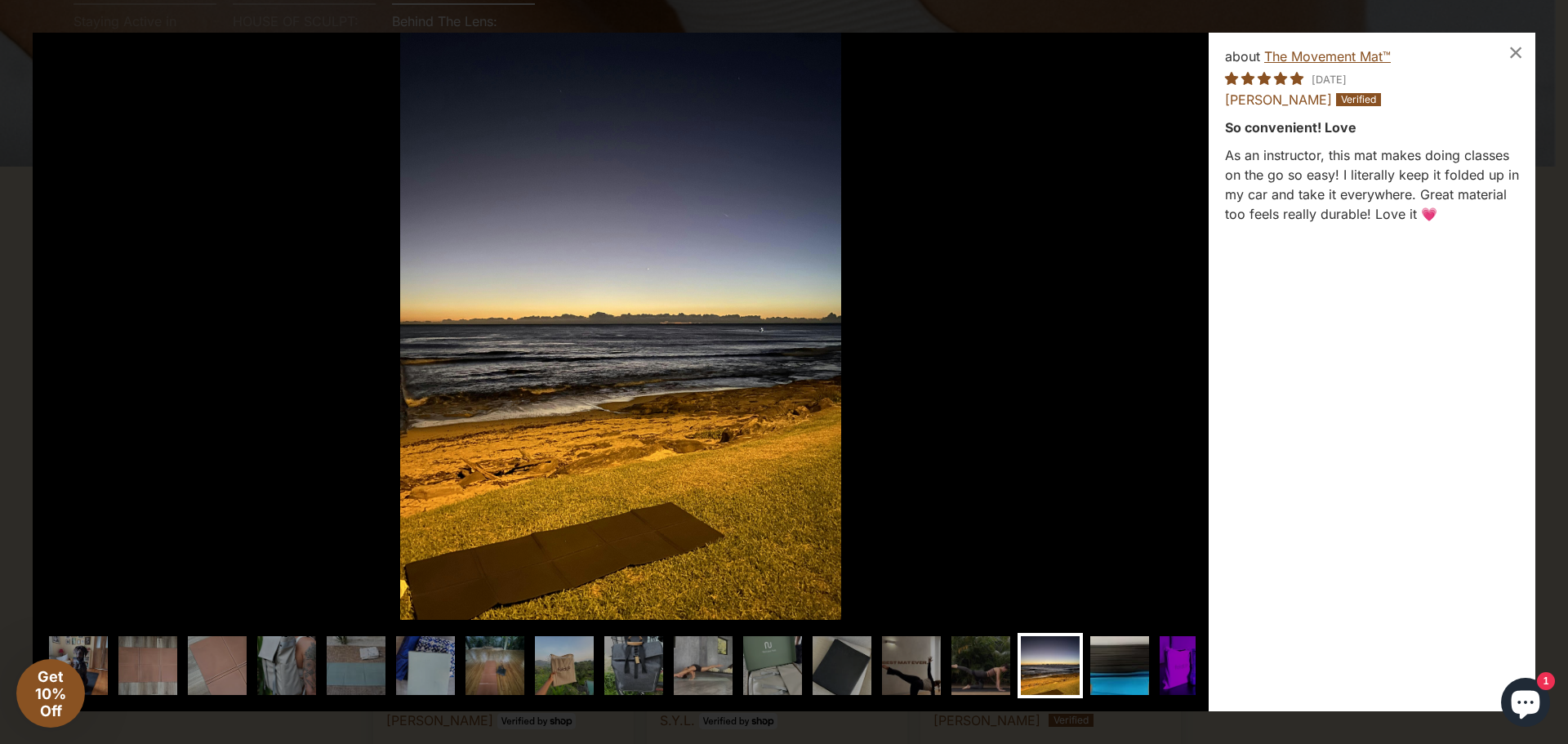
click at [1112, 671] on img at bounding box center [1119, 665] width 66 height 66
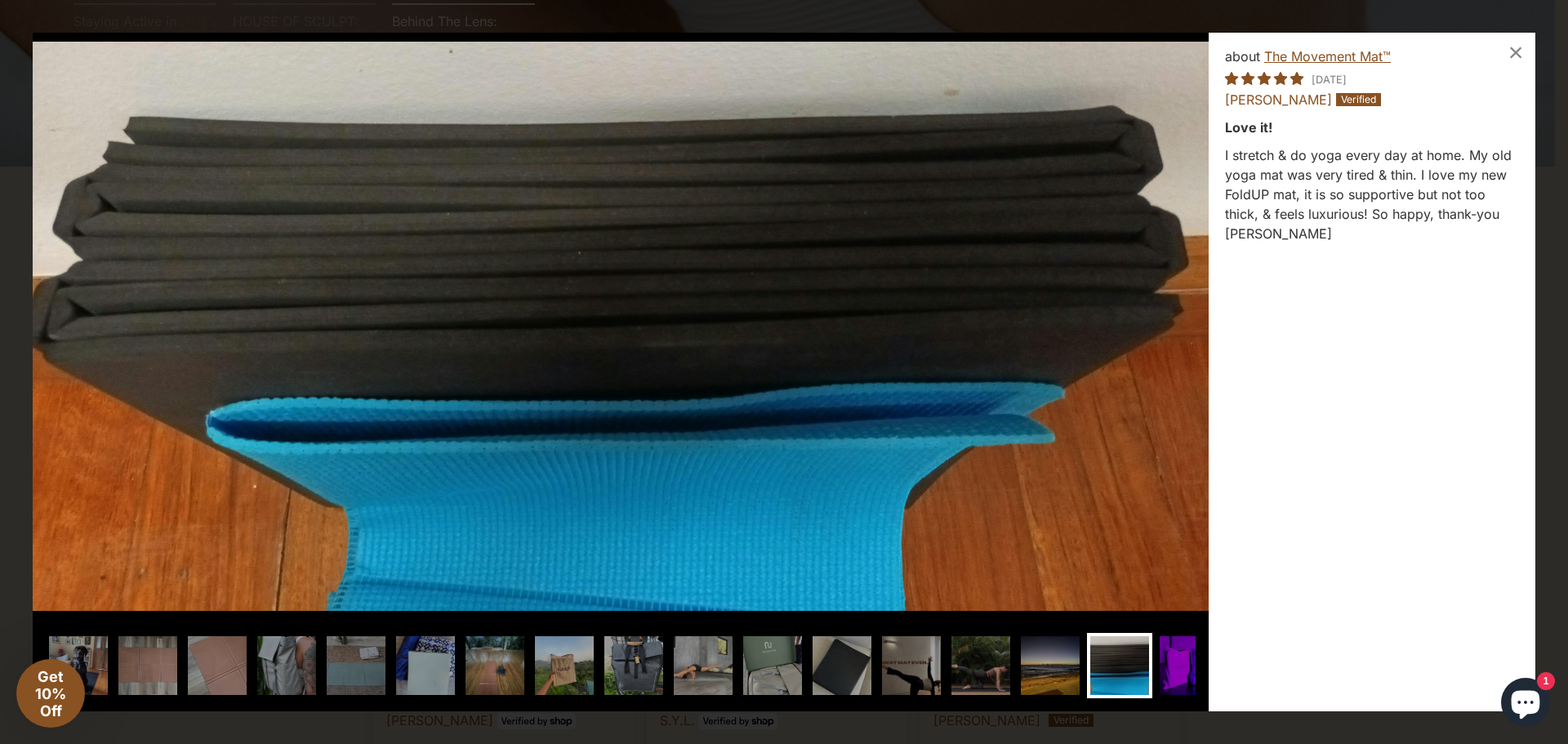
scroll to position [0, 20]
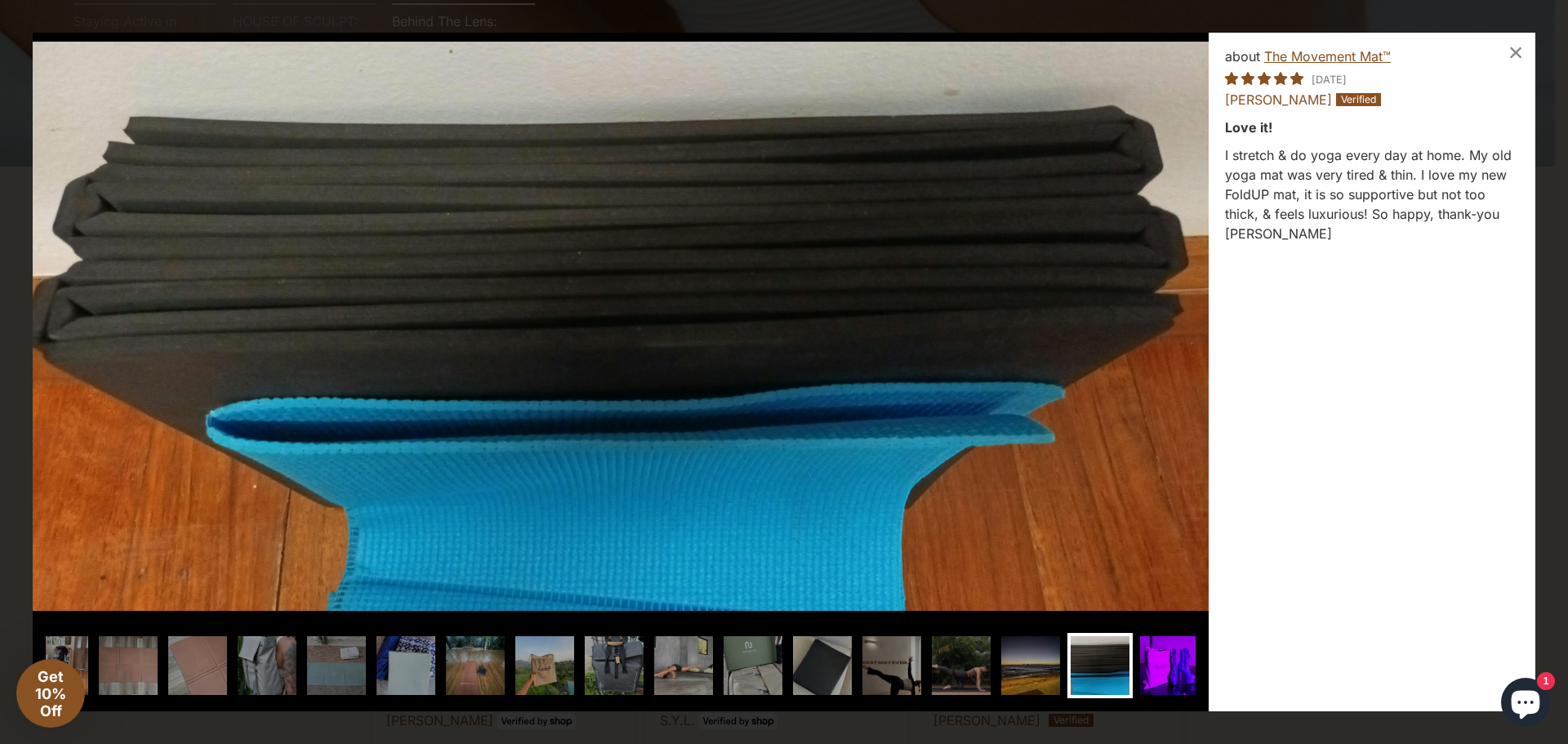
click at [1165, 666] on img at bounding box center [1169, 665] width 66 height 66
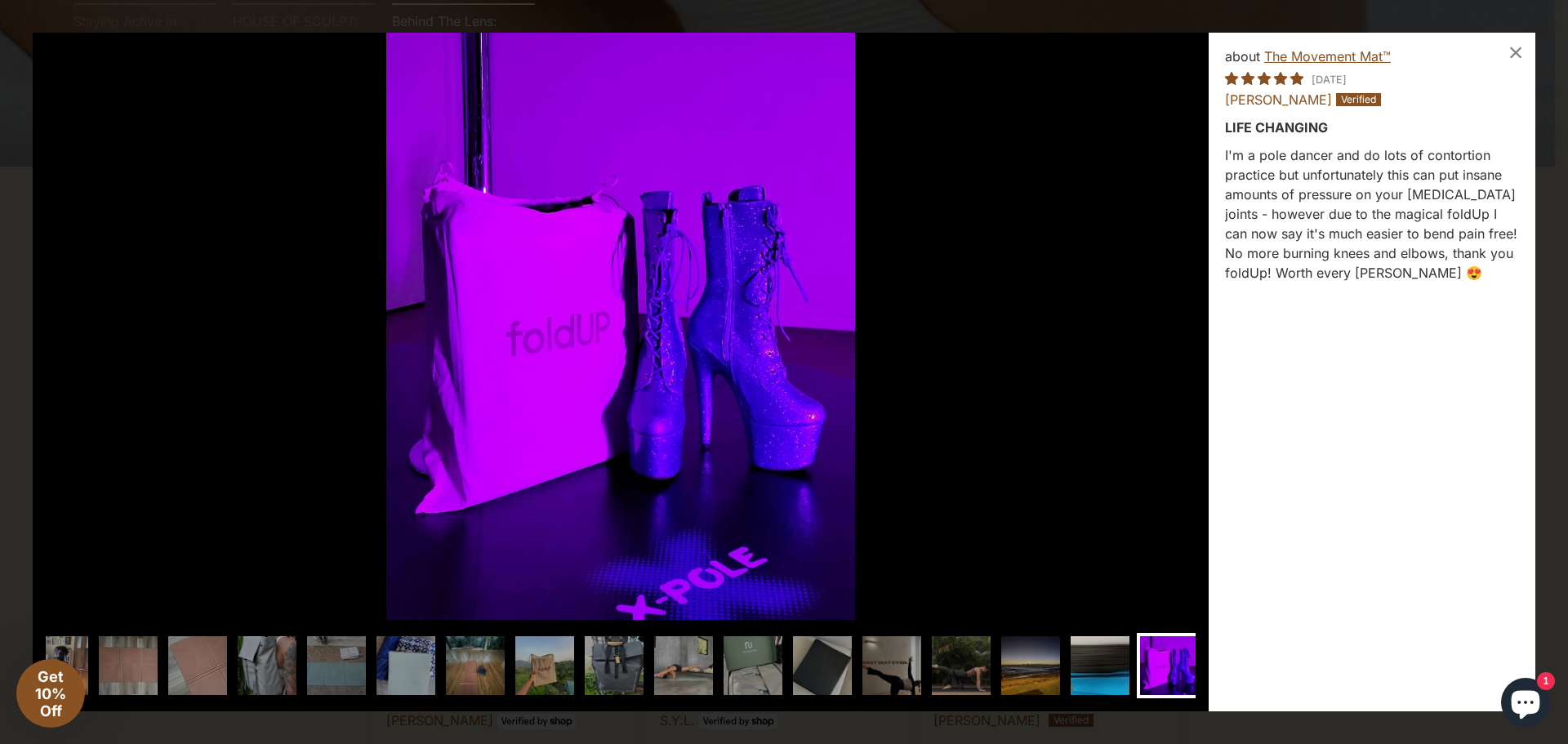
click at [1097, 670] on img at bounding box center [1100, 665] width 66 height 66
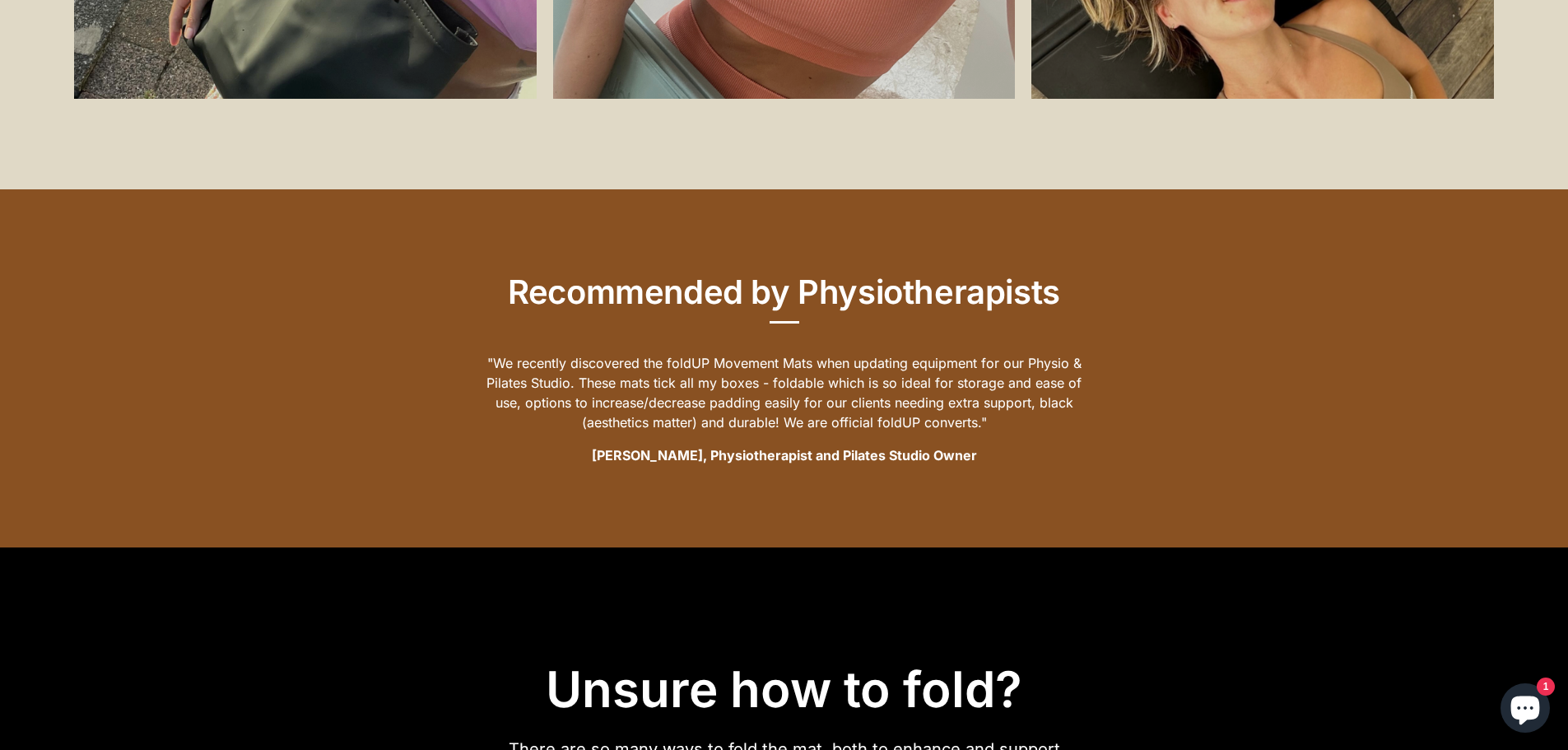
scroll to position [2991, 0]
